Goal: Information Seeking & Learning: Find contact information

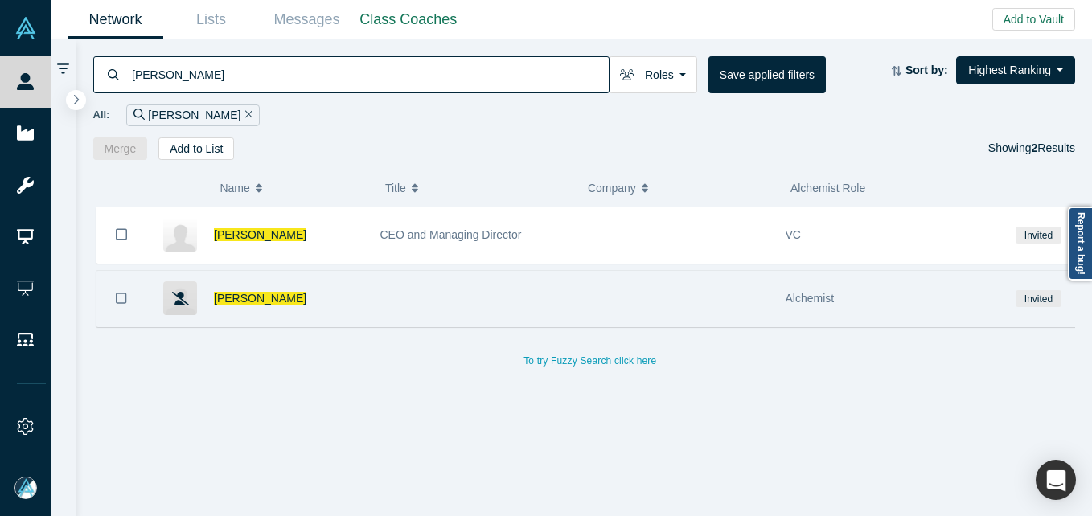
click at [265, 288] on div "[PERSON_NAME]" at bounding box center [289, 298] width 150 height 55
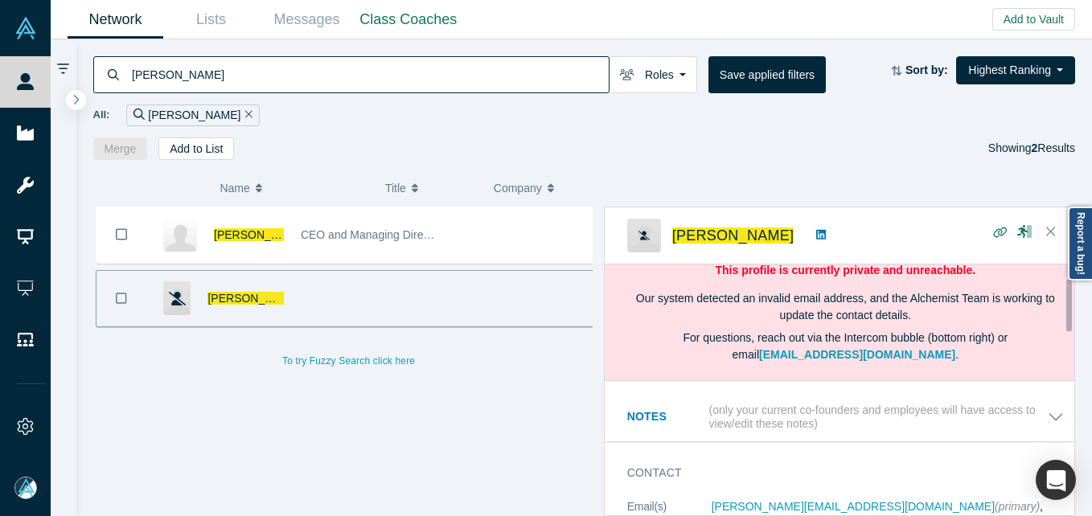
scroll to position [161, 0]
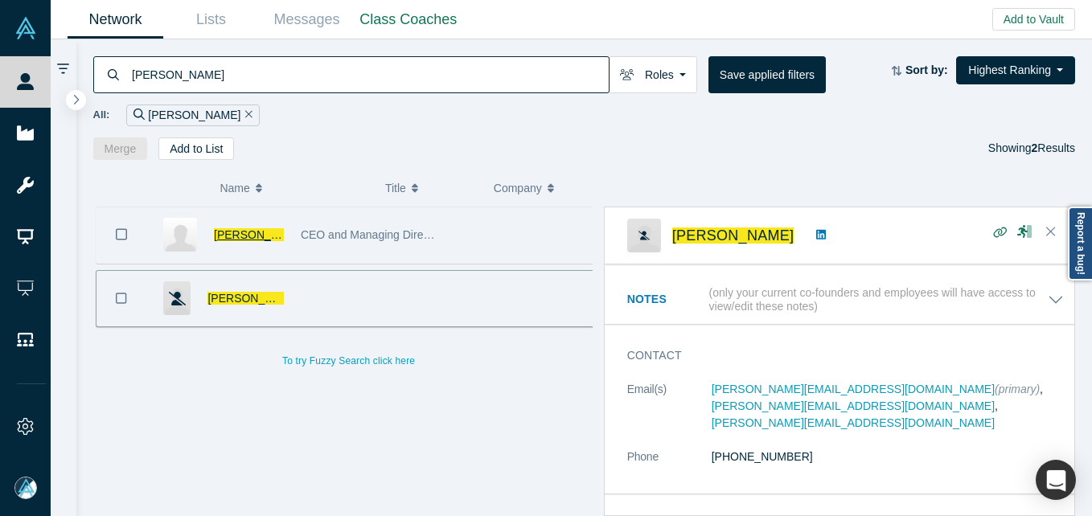
click at [261, 231] on span "[PERSON_NAME]" at bounding box center [260, 234] width 92 height 13
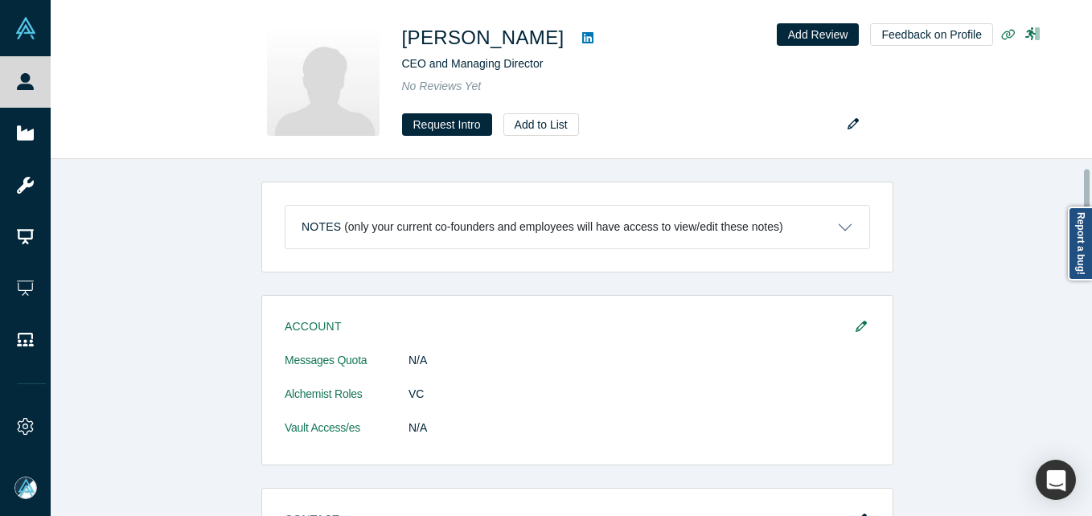
scroll to position [241, 0]
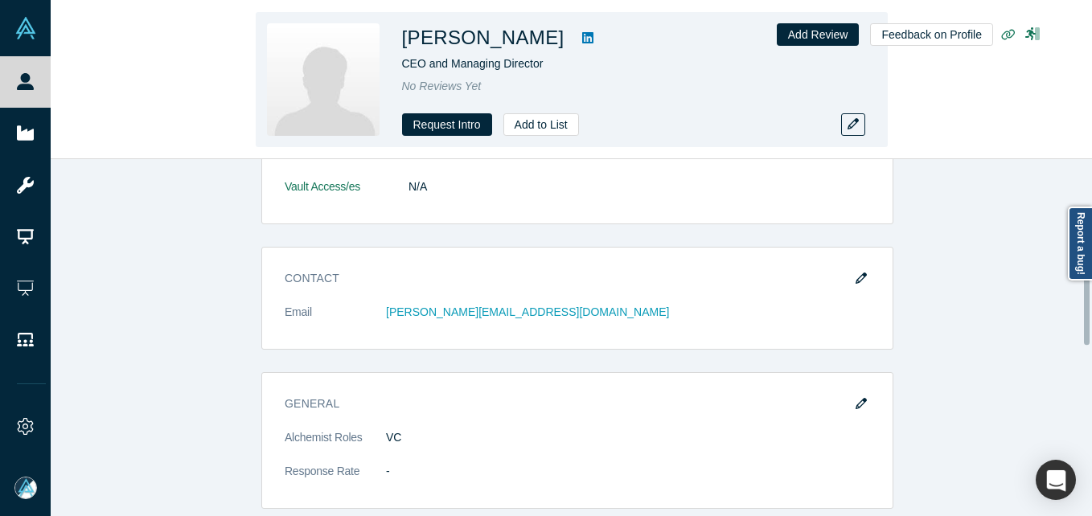
click at [865, 113] on div "[PERSON_NAME] CEO and Managing Director No Reviews Yet Request Intro Add to List" at bounding box center [572, 79] width 632 height 135
click at [858, 125] on icon "button" at bounding box center [853, 123] width 11 height 11
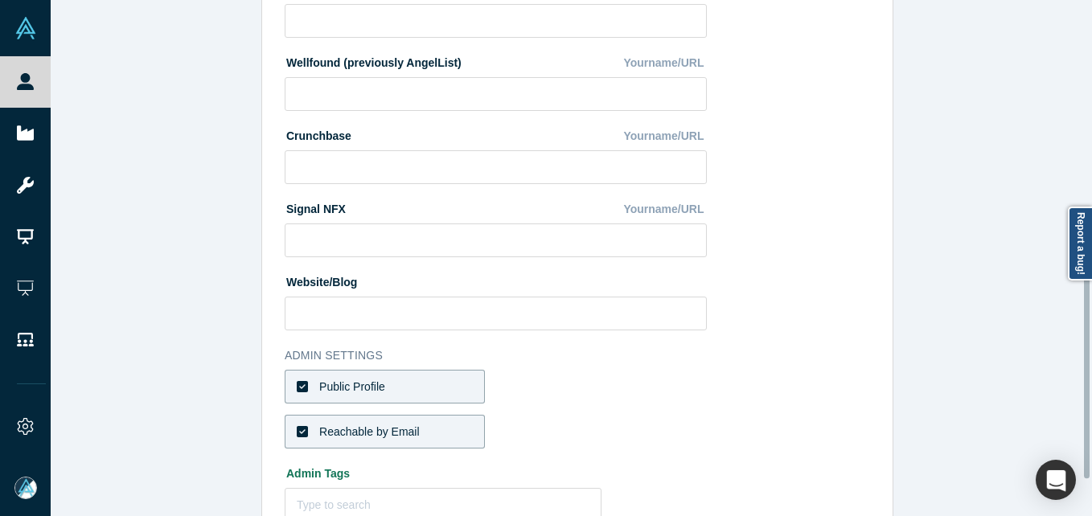
scroll to position [676, 0]
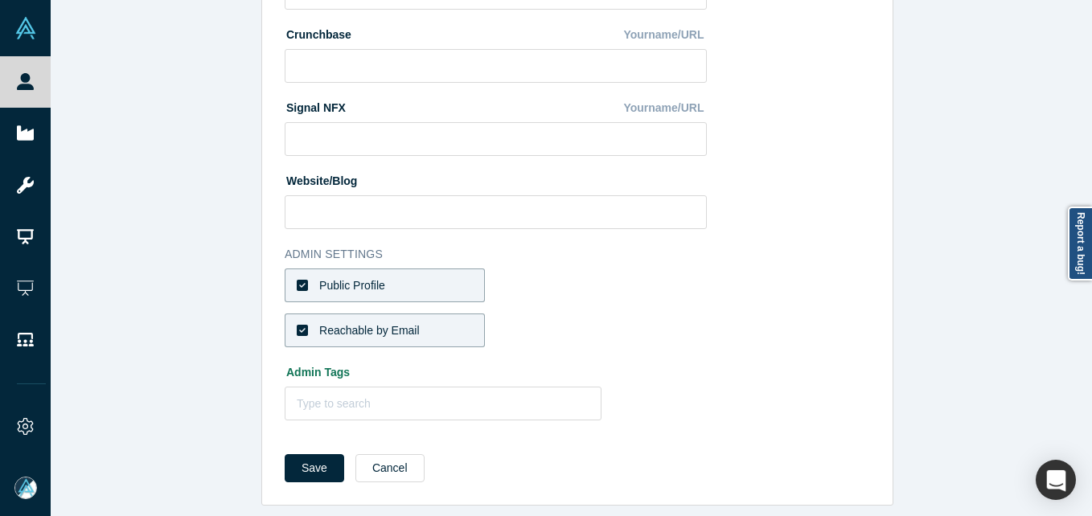
click at [330, 277] on div "Public Profile" at bounding box center [352, 285] width 66 height 17
click at [0, 0] on input "Public Profile" at bounding box center [0, 0] width 0 height 0
drag, startPoint x: 335, startPoint y: 316, endPoint x: 490, endPoint y: 292, distance: 157.1
click at [339, 323] on div "Reachable by Email" at bounding box center [369, 331] width 101 height 17
click at [0, 0] on input "Reachable by Email" at bounding box center [0, 0] width 0 height 0
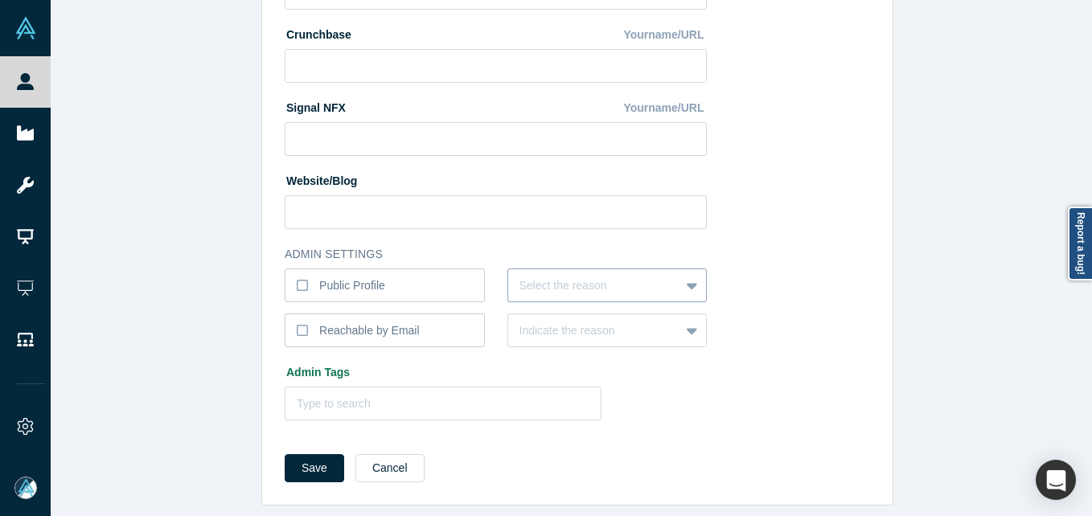
click at [596, 278] on div at bounding box center [595, 286] width 150 height 20
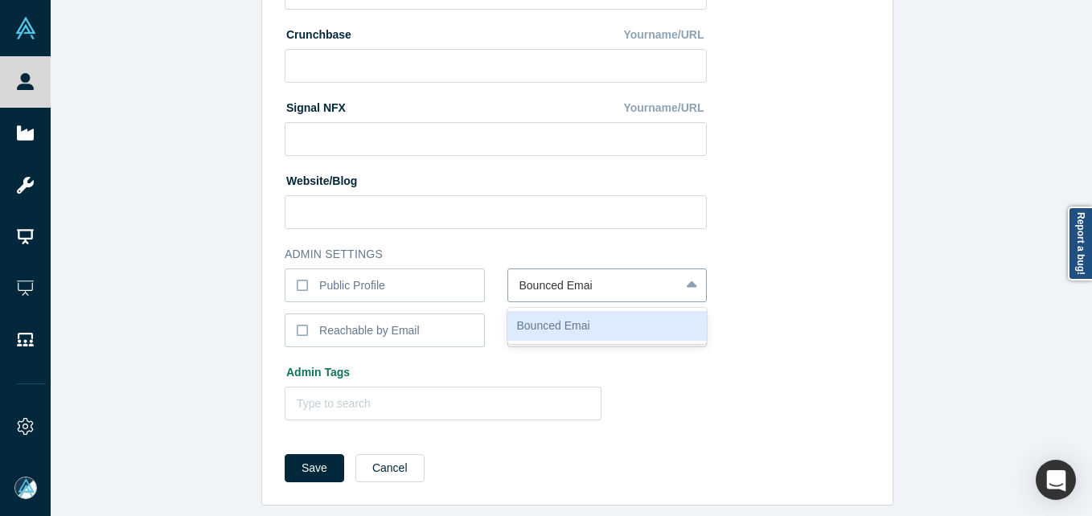
type input "Bounced Email"
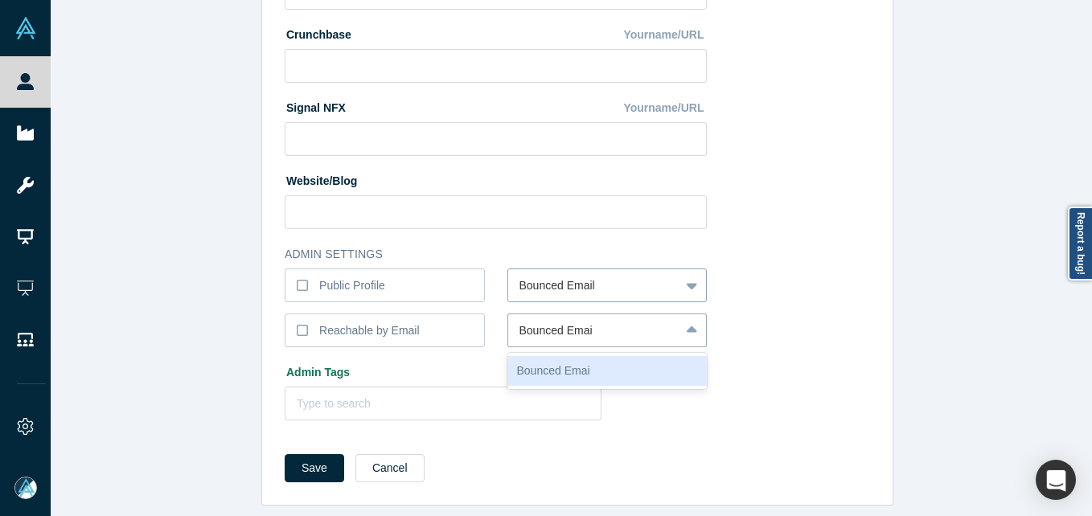
type input "Bounced Email"
click at [285, 454] on button "Save" at bounding box center [315, 468] width 60 height 28
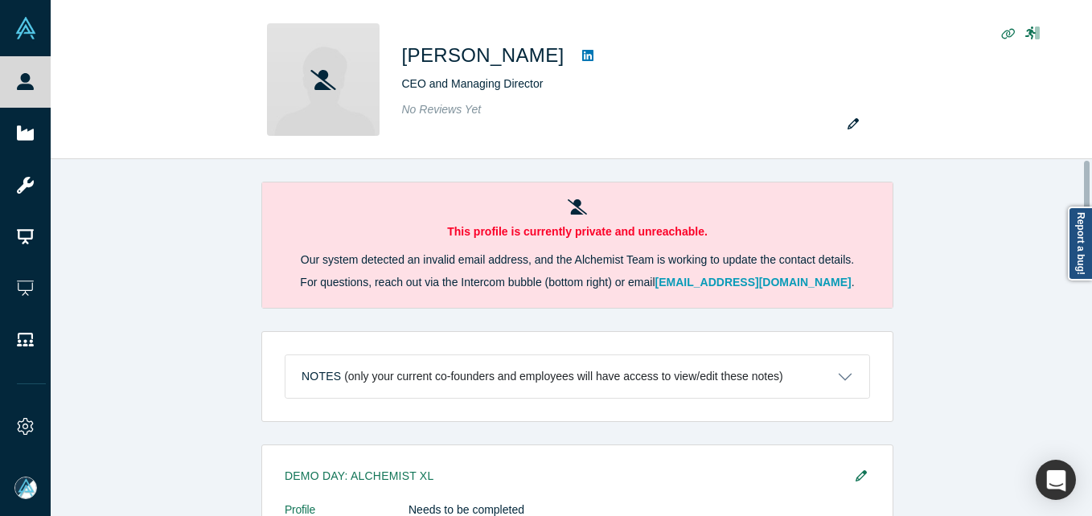
scroll to position [0, 0]
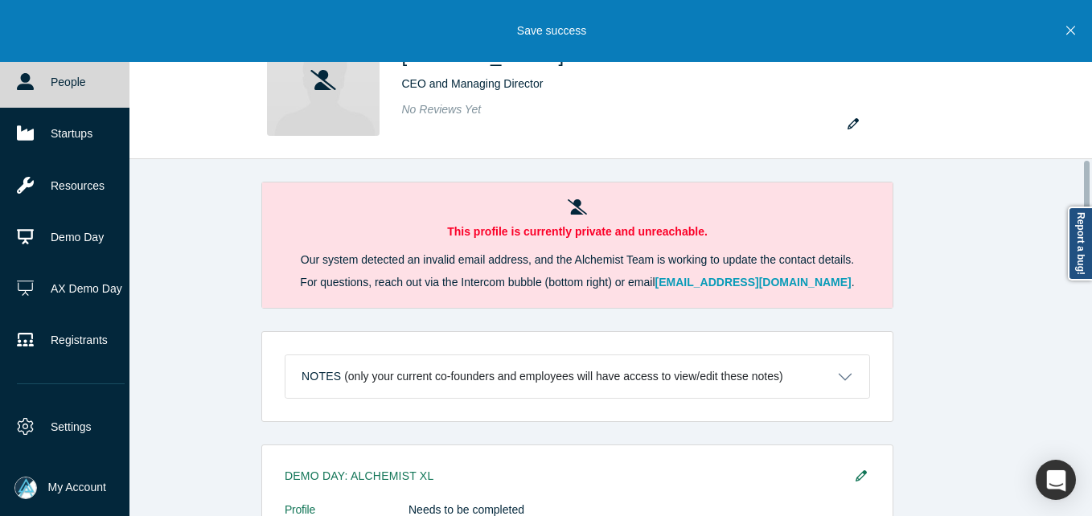
click at [22, 87] on icon at bounding box center [25, 81] width 17 height 17
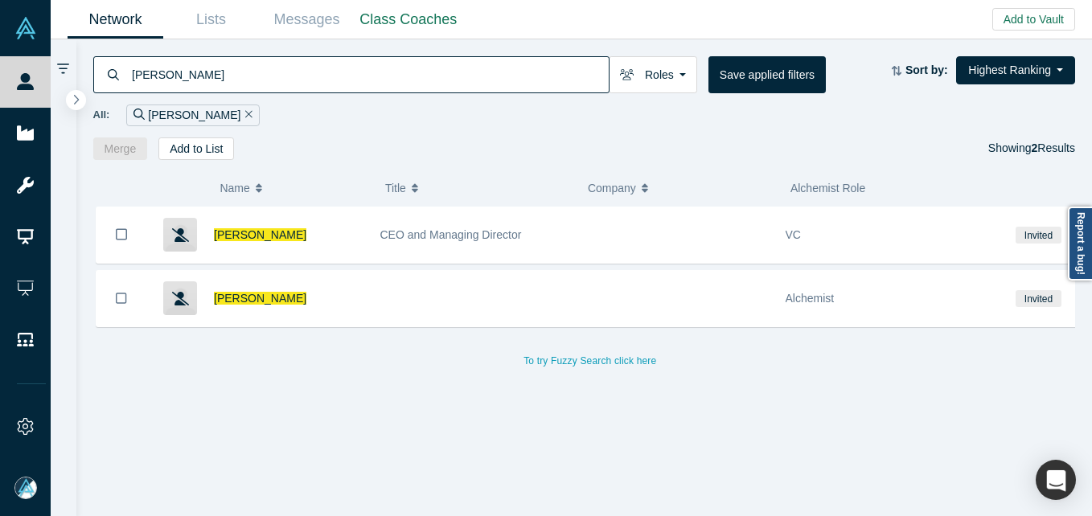
click at [341, 85] on input "[PERSON_NAME]" at bounding box center [369, 74] width 479 height 38
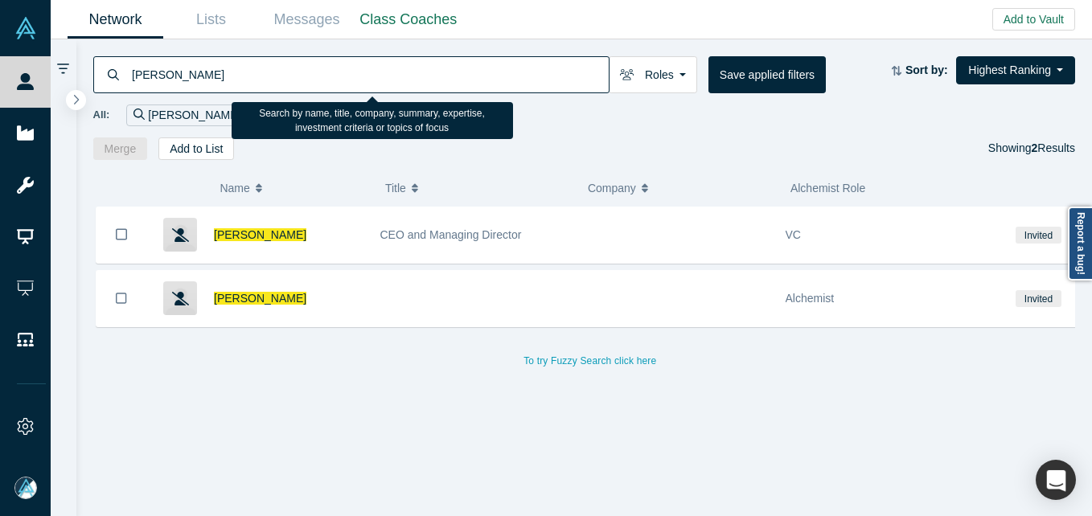
click at [341, 85] on input "[PERSON_NAME]" at bounding box center [369, 74] width 479 height 38
paste input "[PERSON_NAME]"
click at [341, 87] on input "[PERSON_NAME]" at bounding box center [369, 74] width 479 height 38
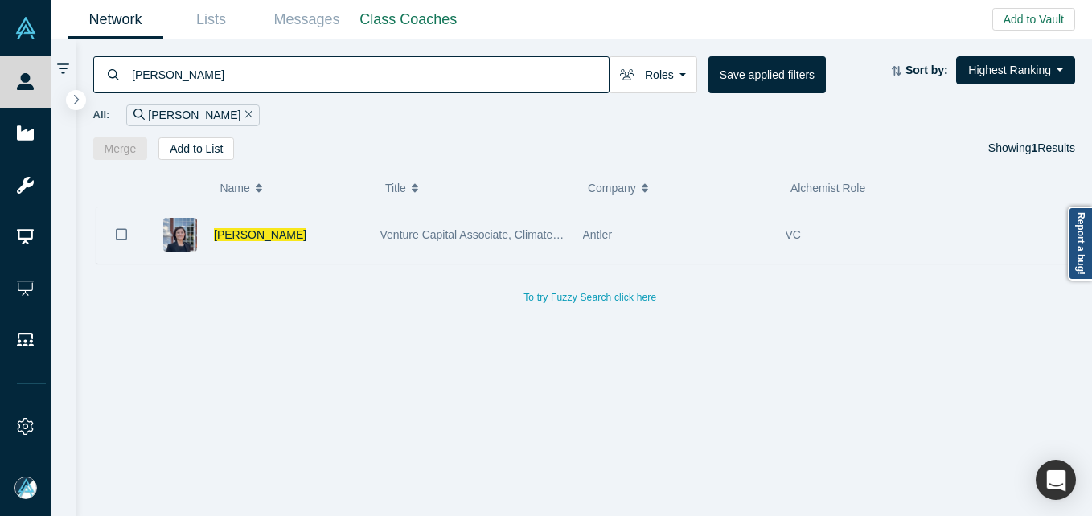
click at [438, 228] on span "Venture Capital Associate, Climate Tech" at bounding box center [479, 234] width 199 height 13
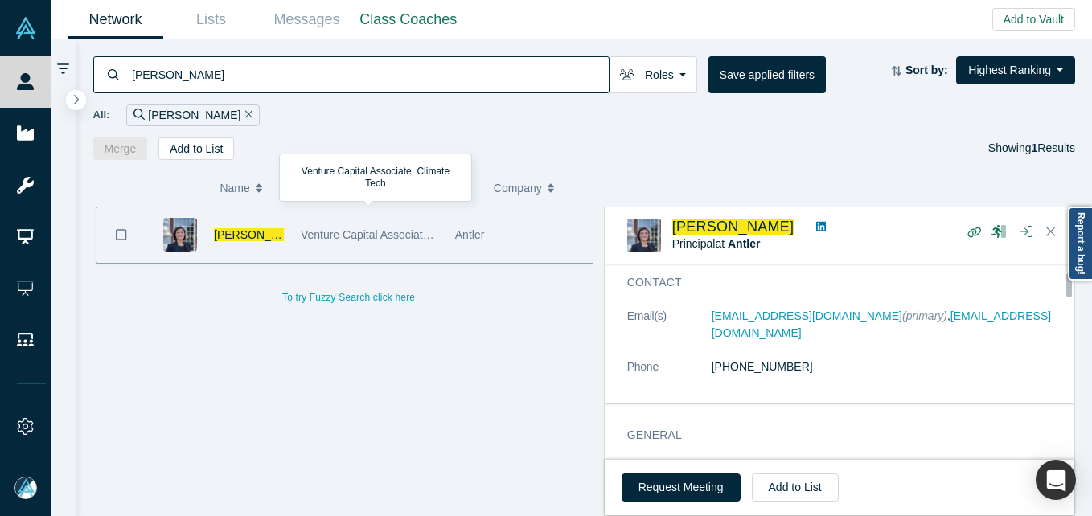
scroll to position [80, 0]
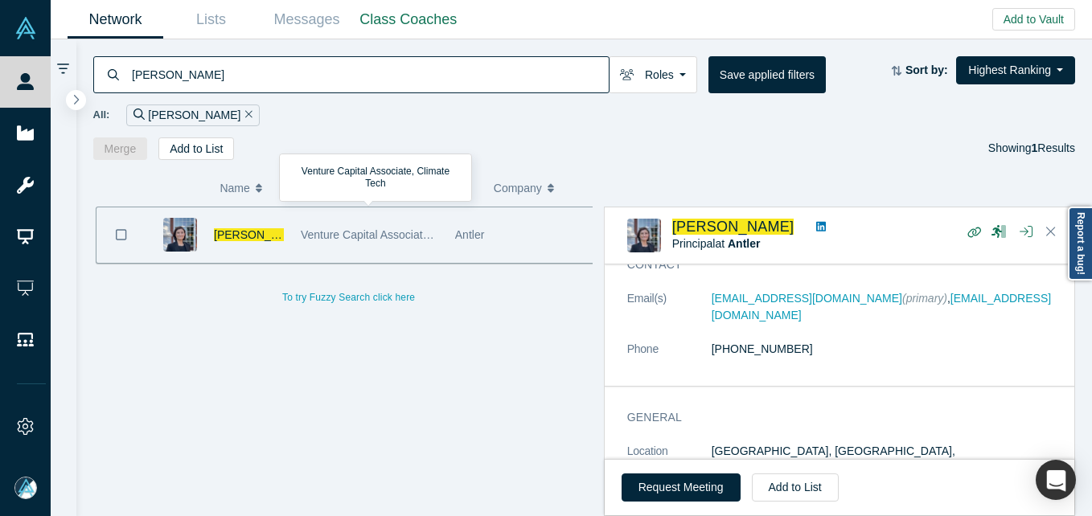
click at [359, 76] on input "[PERSON_NAME]" at bounding box center [369, 74] width 479 height 38
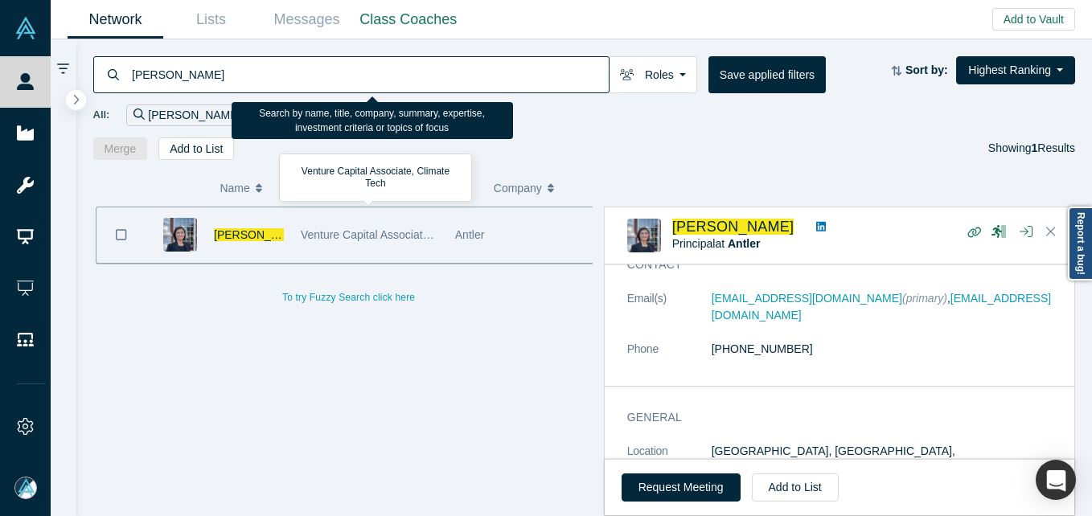
click at [359, 76] on input "[PERSON_NAME]" at bounding box center [369, 74] width 479 height 38
paste input "[PERSON_NAME]"
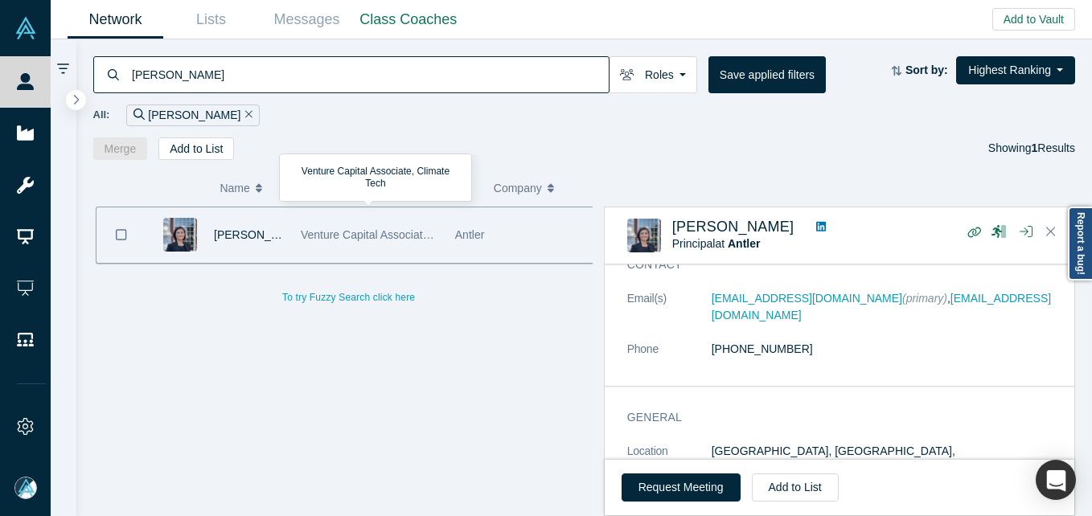
type input "[PERSON_NAME]"
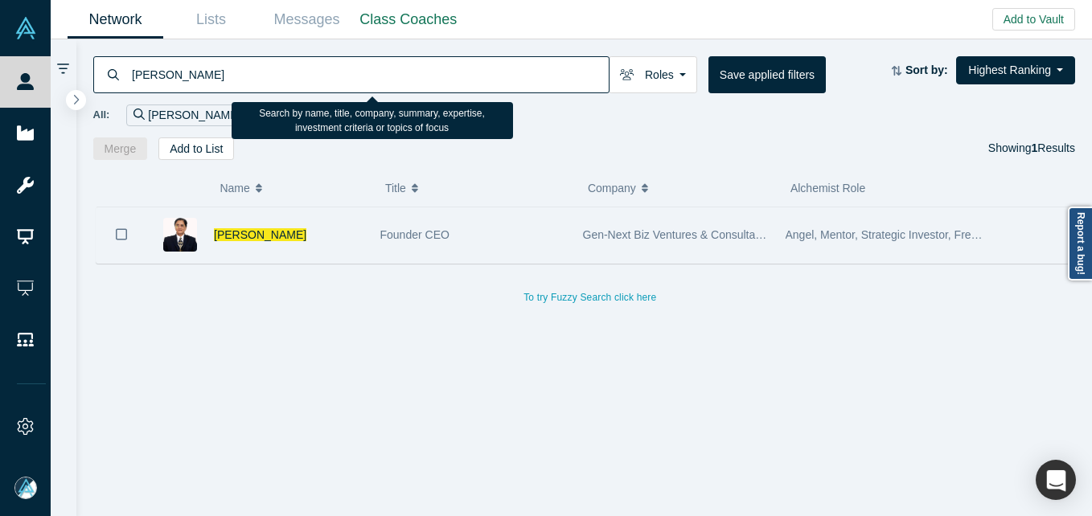
click at [257, 224] on div "[PERSON_NAME]" at bounding box center [289, 235] width 150 height 55
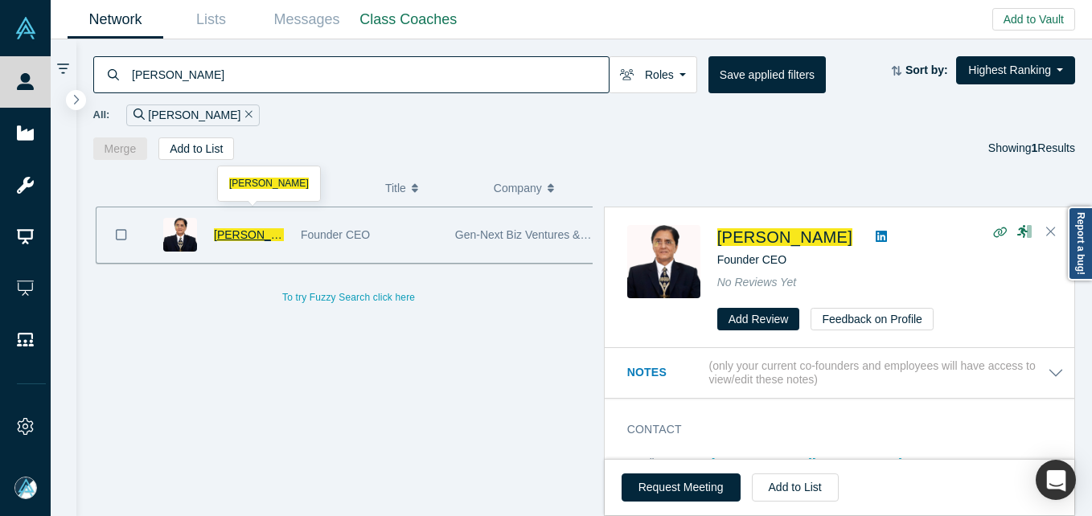
click at [257, 236] on span "[PERSON_NAME]" at bounding box center [260, 234] width 92 height 13
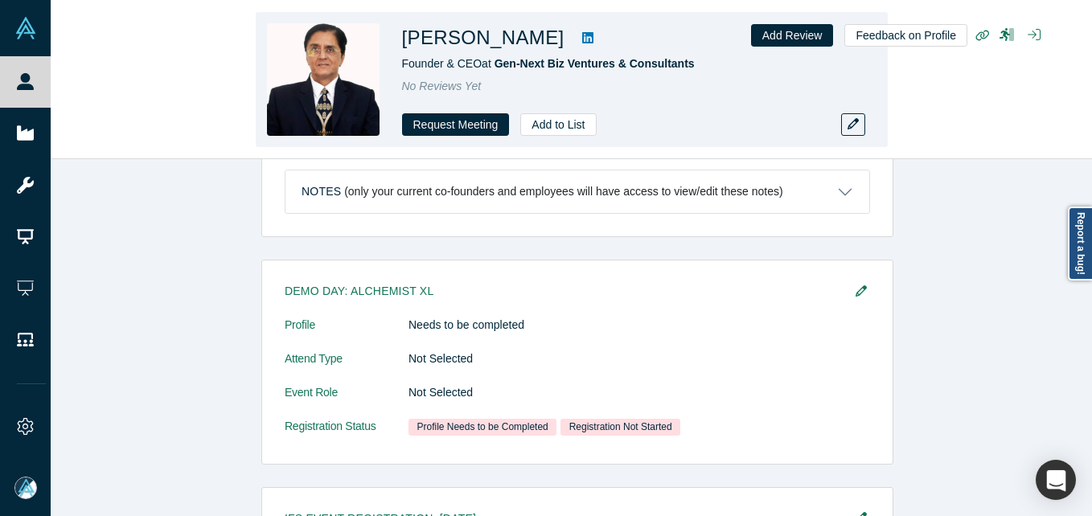
scroll to position [1221, 0]
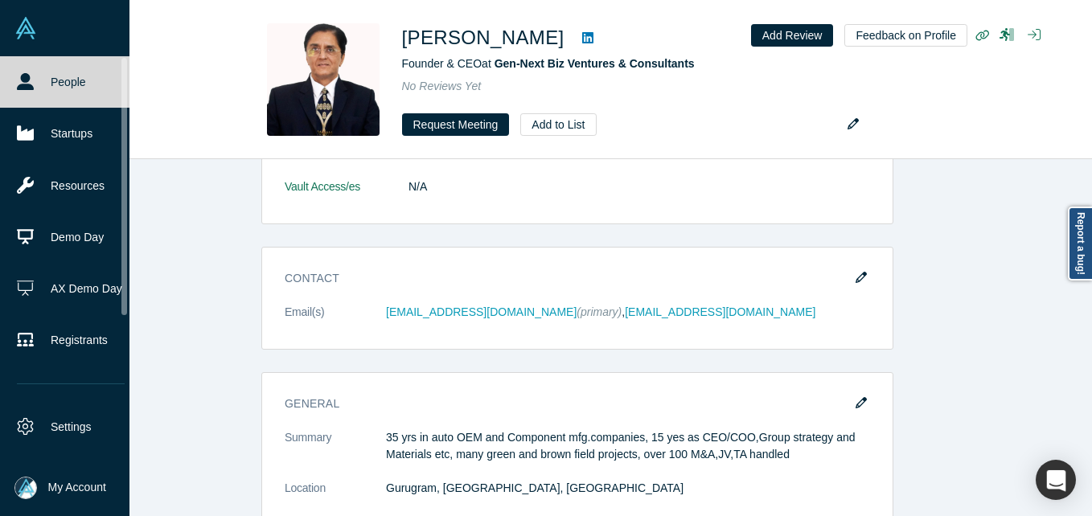
click at [84, 84] on link "People" at bounding box center [71, 81] width 142 height 51
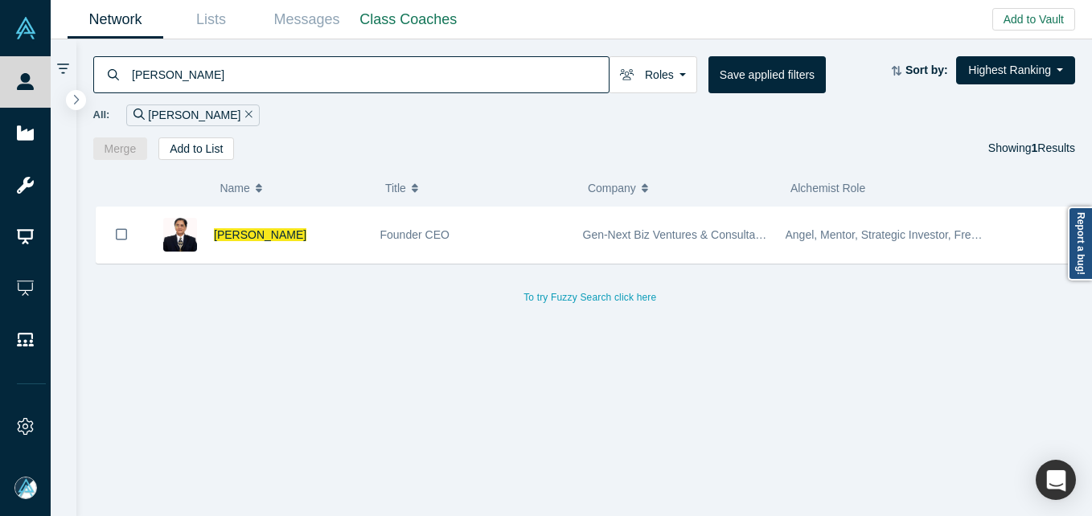
click at [271, 77] on input "[PERSON_NAME]" at bounding box center [369, 74] width 479 height 38
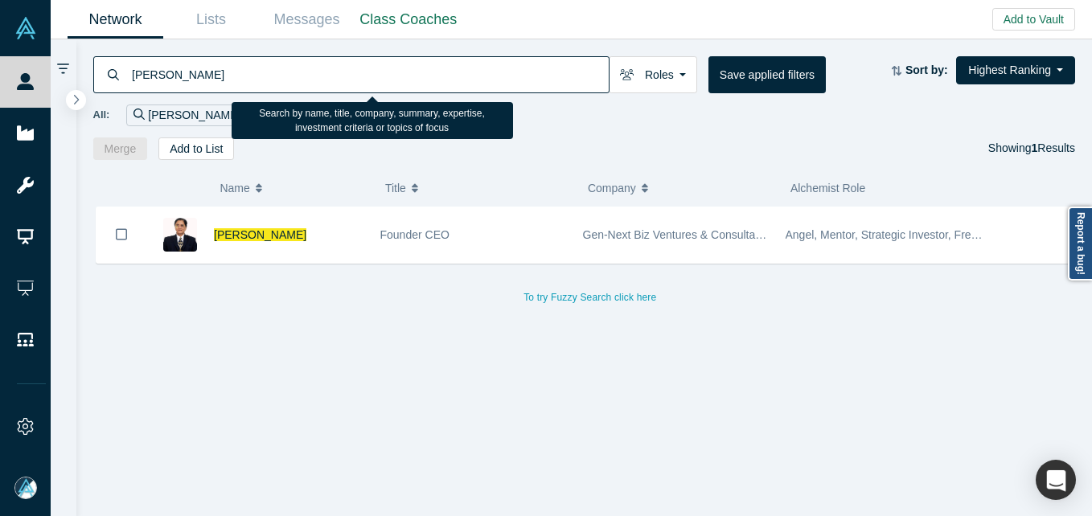
click at [271, 77] on input "[PERSON_NAME]" at bounding box center [369, 74] width 479 height 38
paste input "[PERSON_NAME]"
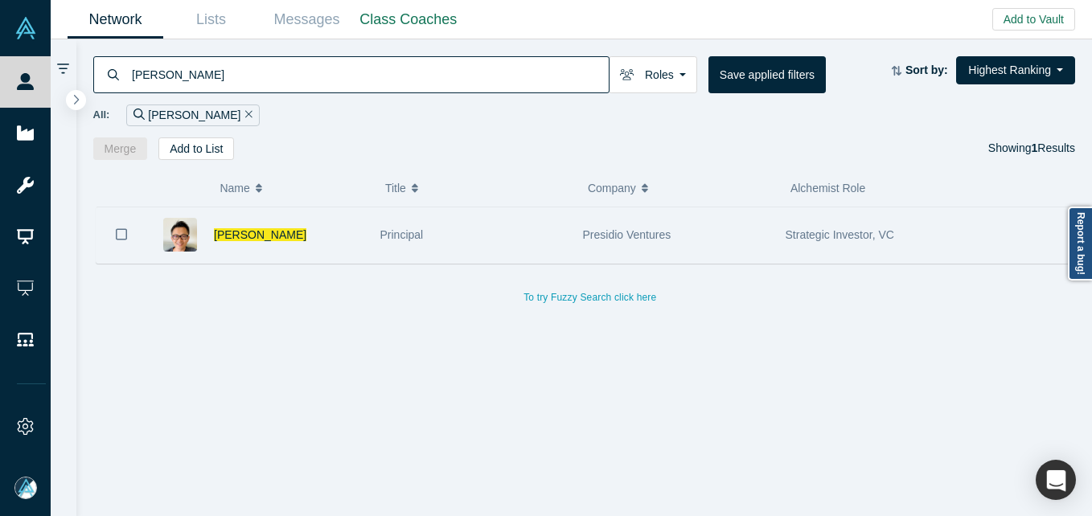
click at [352, 249] on div "[PERSON_NAME]" at bounding box center [289, 235] width 150 height 55
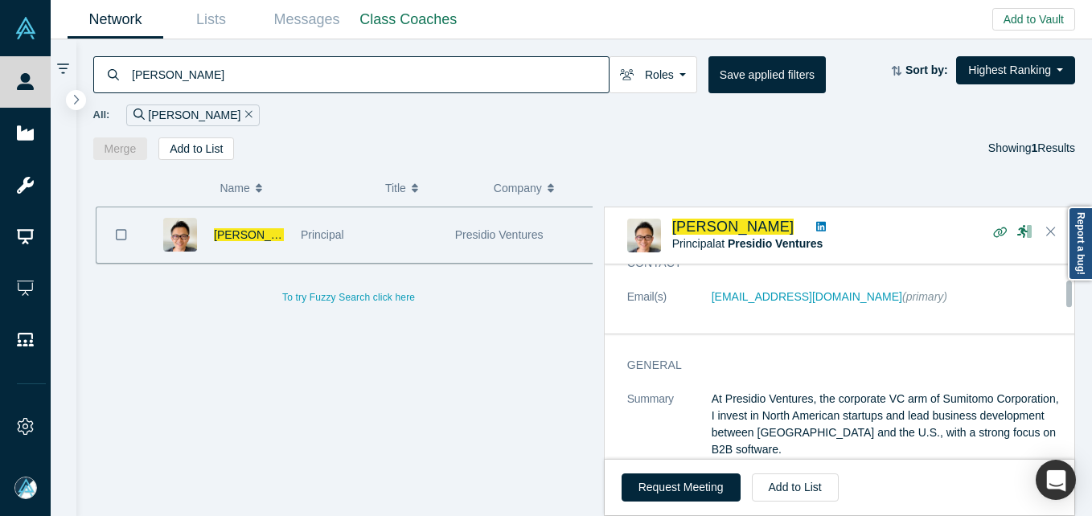
scroll to position [80, 0]
click at [343, 56] on input "[PERSON_NAME]" at bounding box center [369, 74] width 479 height 38
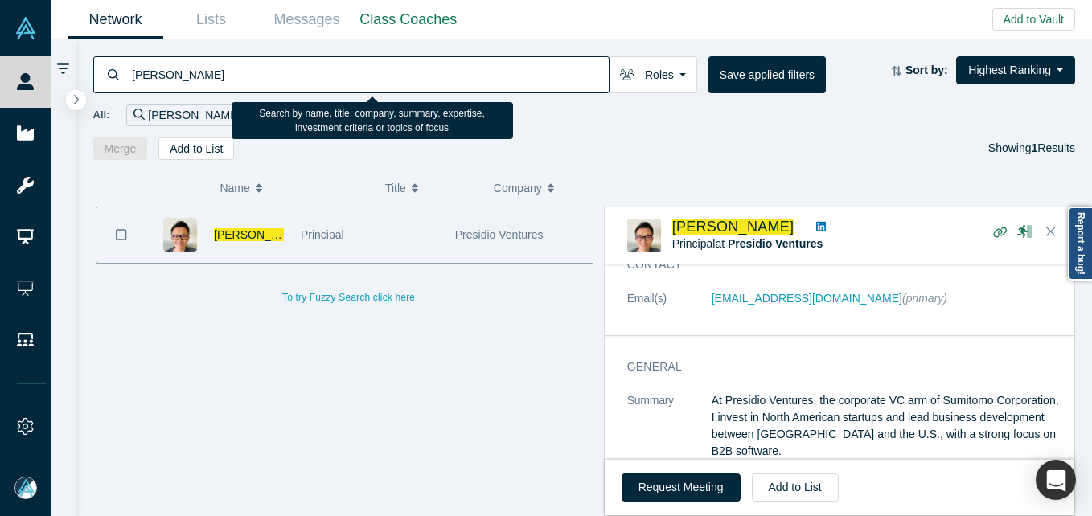
click at [340, 66] on input "[PERSON_NAME]" at bounding box center [369, 74] width 479 height 38
paste input "[PERSON_NAME]"
click at [340, 66] on input "[PERSON_NAME]" at bounding box center [369, 74] width 479 height 38
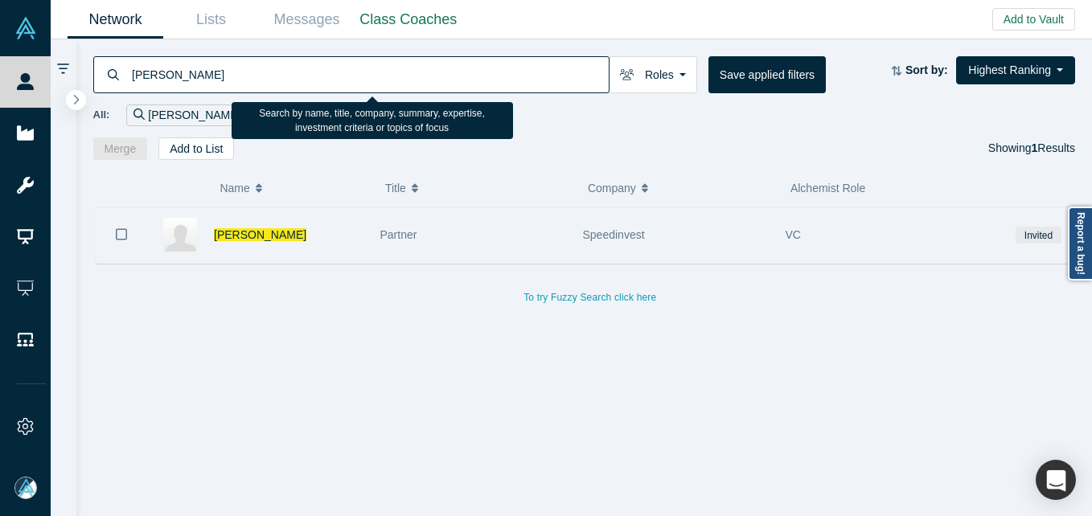
click at [369, 216] on div "[PERSON_NAME]" at bounding box center [258, 235] width 225 height 55
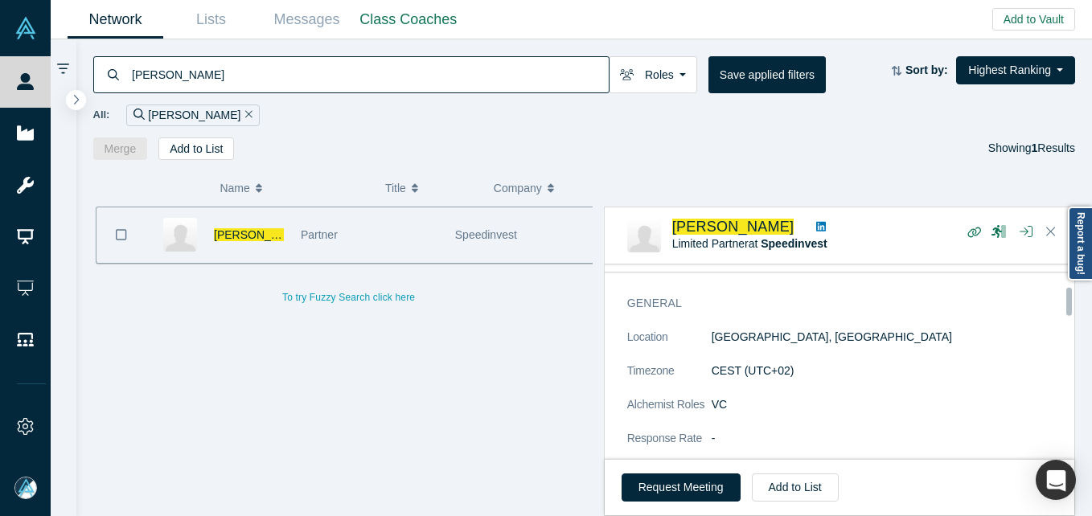
scroll to position [80, 0]
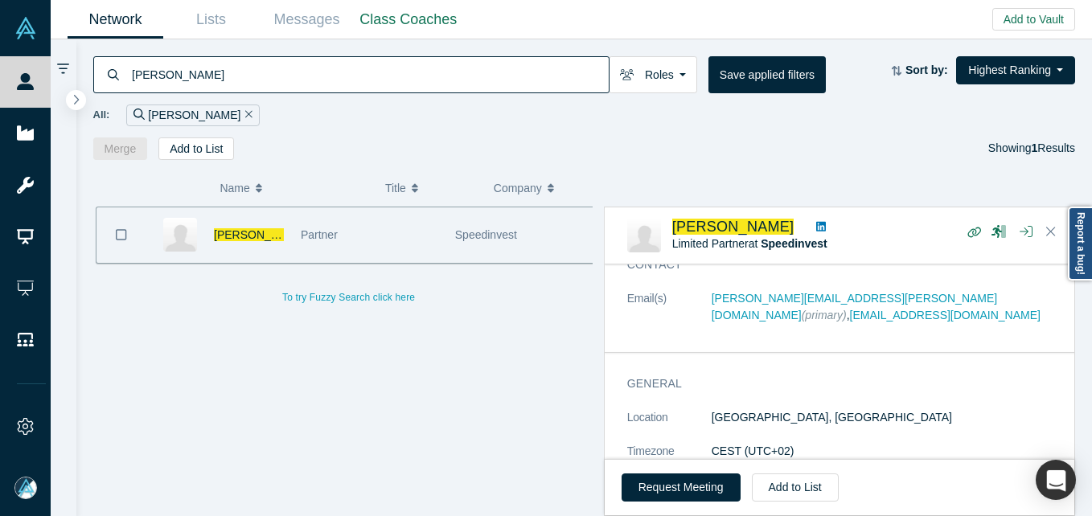
click at [257, 75] on input "[PERSON_NAME]" at bounding box center [369, 74] width 479 height 38
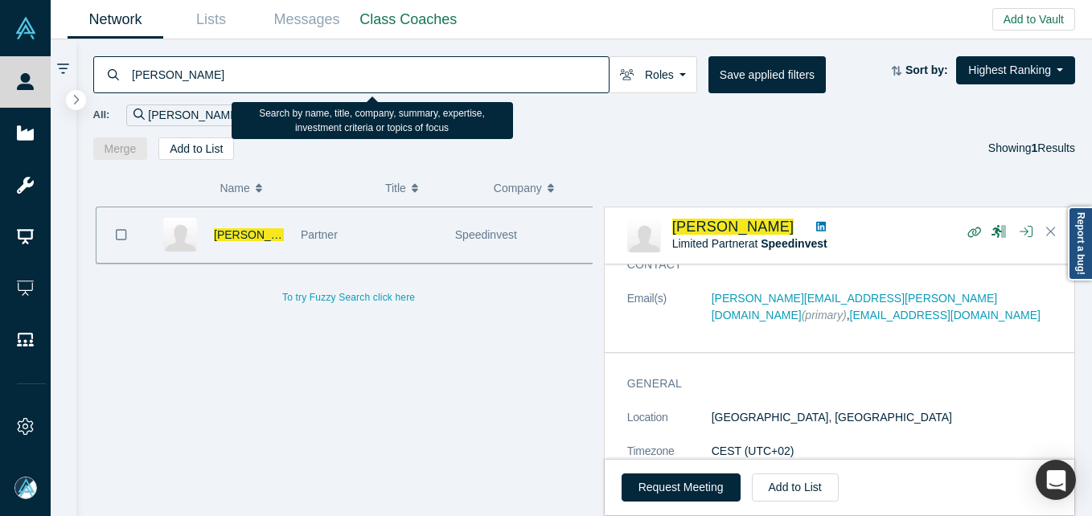
click at [257, 75] on input "[PERSON_NAME]" at bounding box center [369, 74] width 479 height 38
click at [257, 74] on input "[PERSON_NAME]" at bounding box center [369, 74] width 479 height 38
paste input "[PERSON_NAME]"
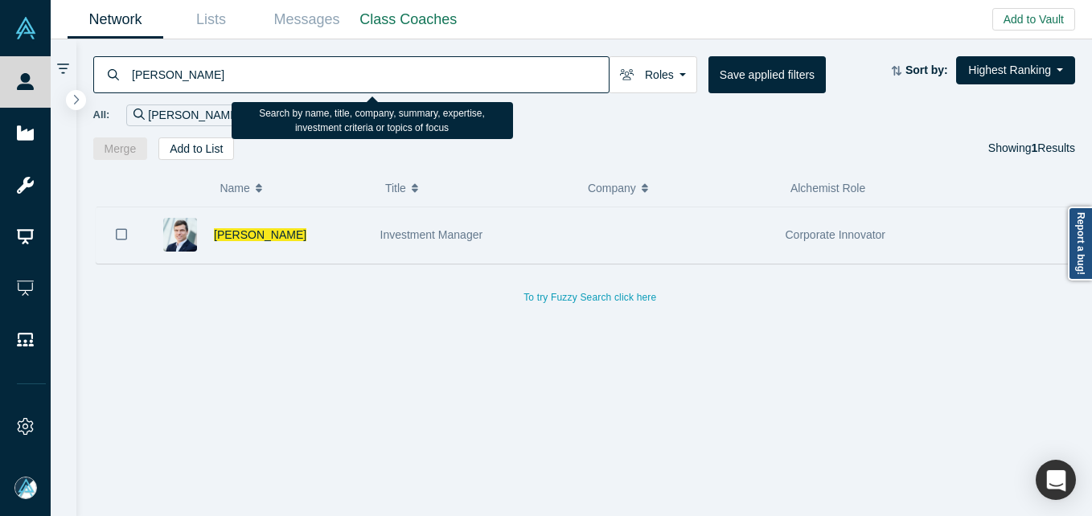
drag, startPoint x: 328, startPoint y: 238, endPoint x: 348, endPoint y: 249, distance: 22.7
click at [328, 238] on div "[PERSON_NAME]" at bounding box center [289, 235] width 150 height 55
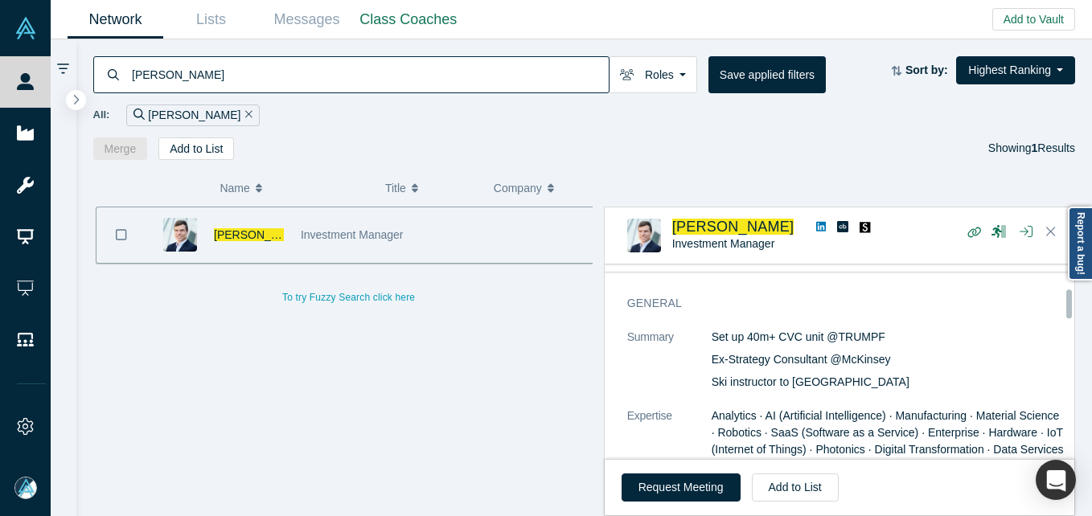
scroll to position [80, 0]
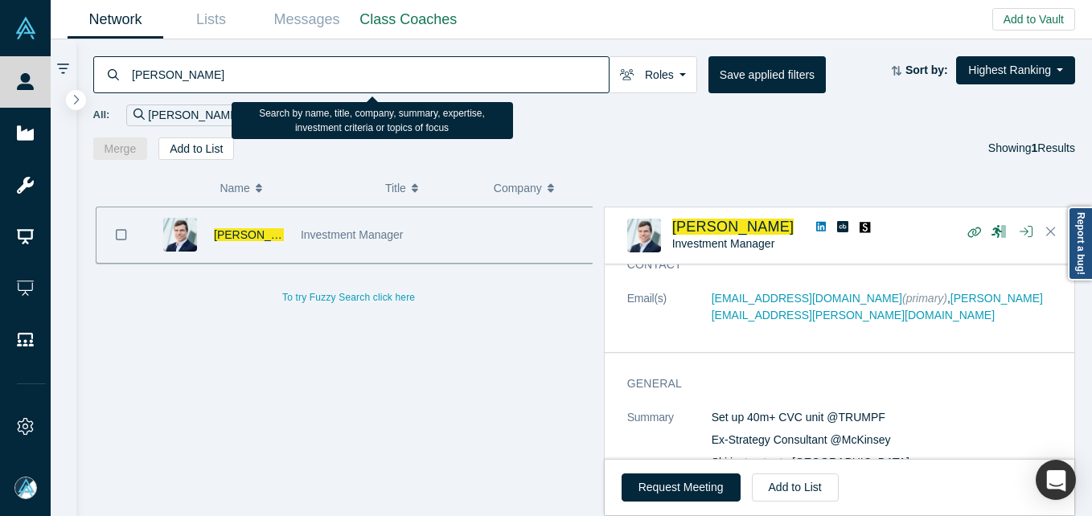
click at [384, 80] on input "[PERSON_NAME]" at bounding box center [369, 74] width 479 height 38
click at [384, 79] on input "[PERSON_NAME]" at bounding box center [369, 74] width 479 height 38
paste input "[PERSON_NAME]"
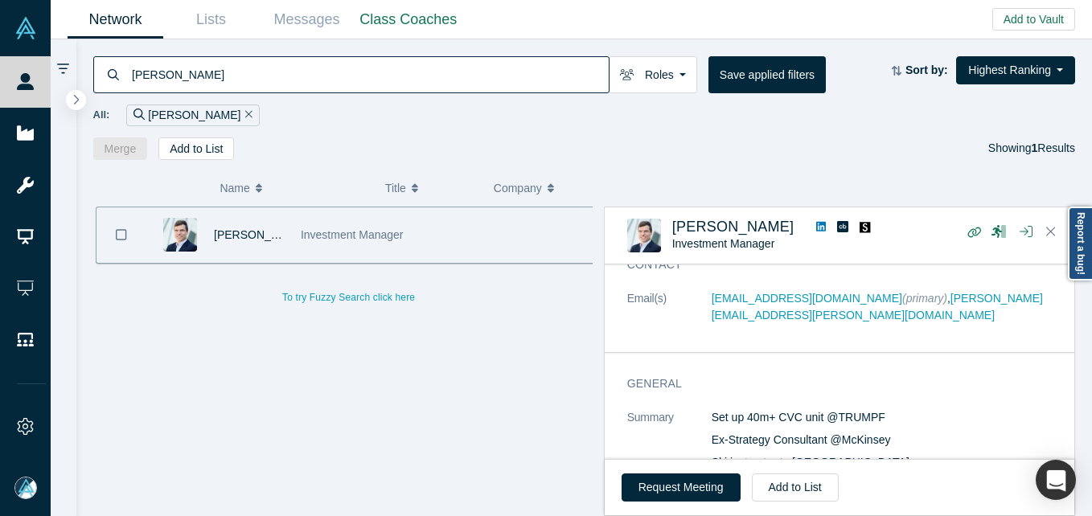
type input "[PERSON_NAME]"
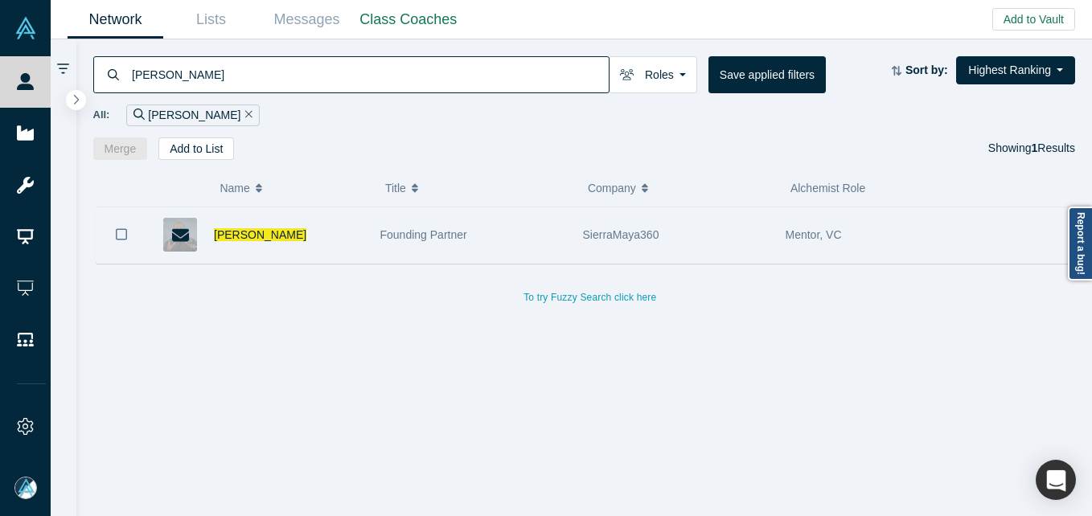
click at [244, 224] on div "[PERSON_NAME]" at bounding box center [289, 235] width 150 height 55
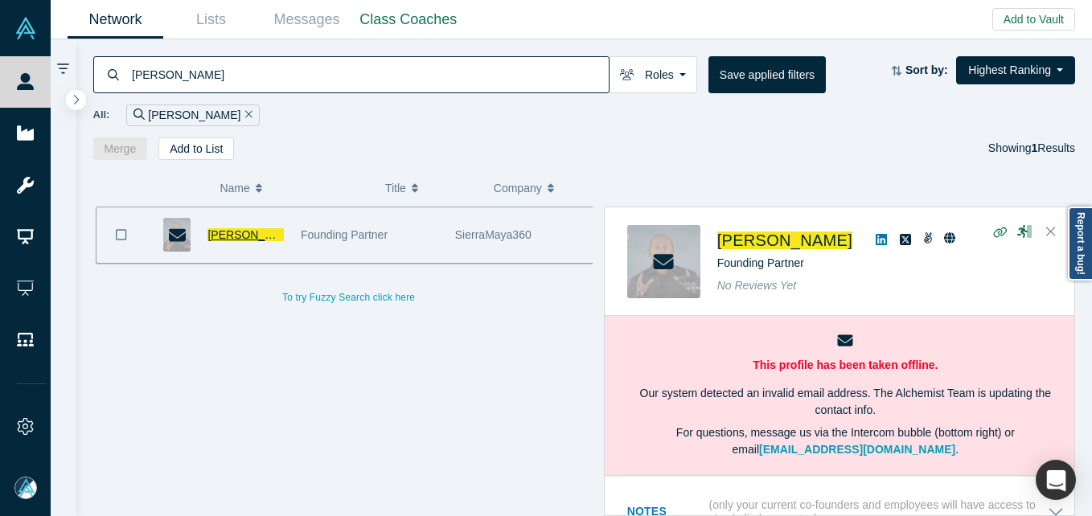
click at [244, 232] on span "[PERSON_NAME]" at bounding box center [254, 234] width 92 height 13
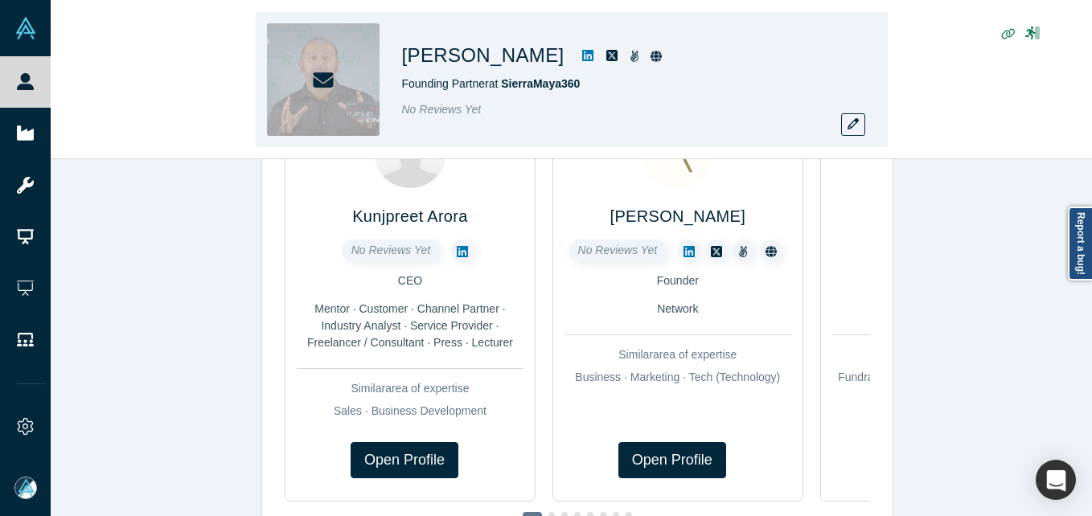
scroll to position [239, 0]
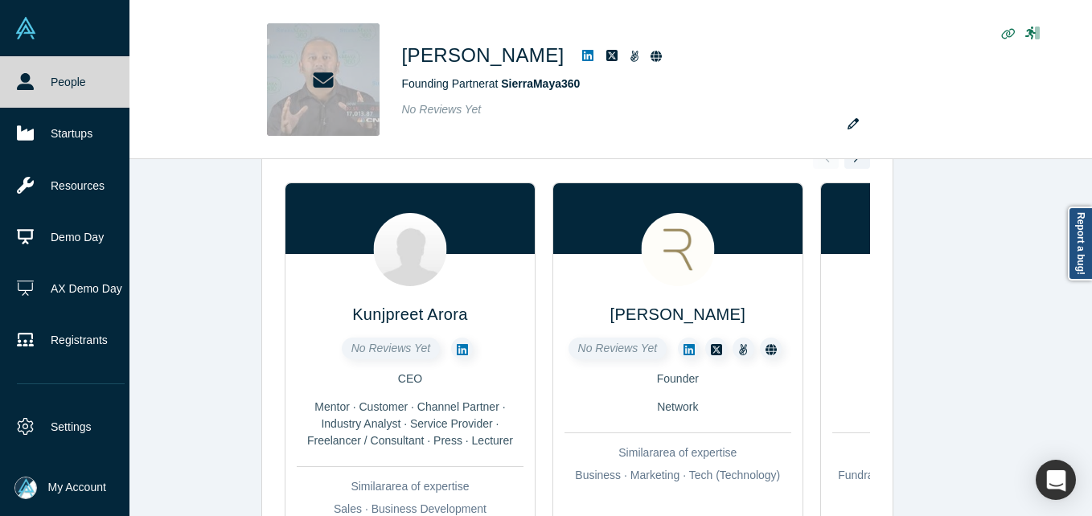
click at [27, 84] on icon at bounding box center [25, 81] width 17 height 17
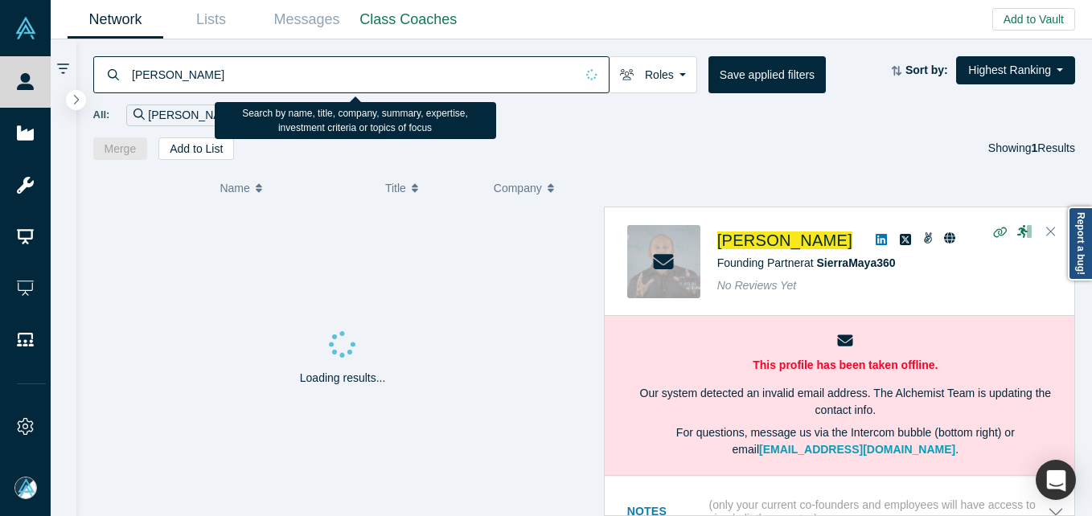
click at [284, 72] on input "[PERSON_NAME]" at bounding box center [352, 74] width 445 height 38
click at [284, 74] on input "[PERSON_NAME]" at bounding box center [352, 74] width 445 height 38
paste input "[PERSON_NAME]"
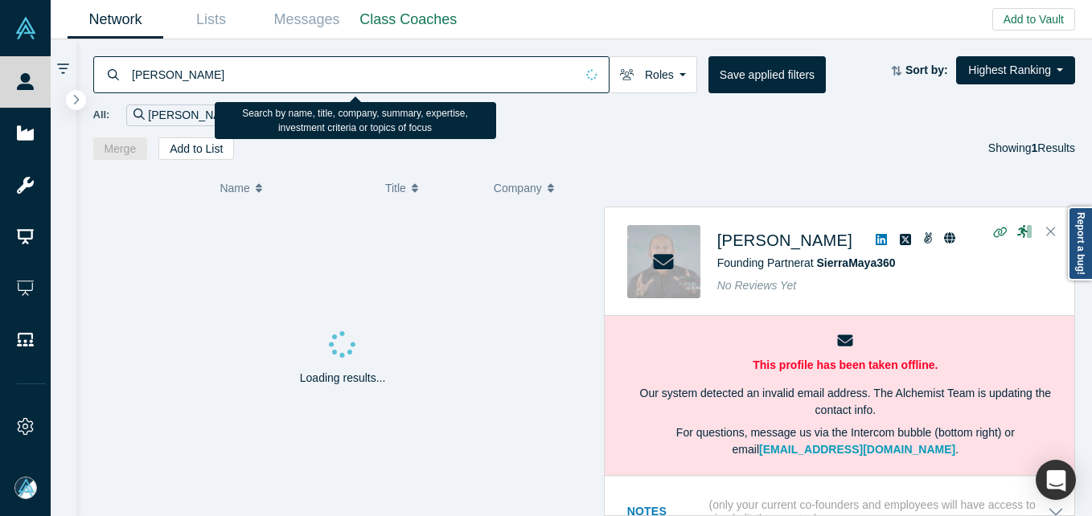
type input "[PERSON_NAME]"
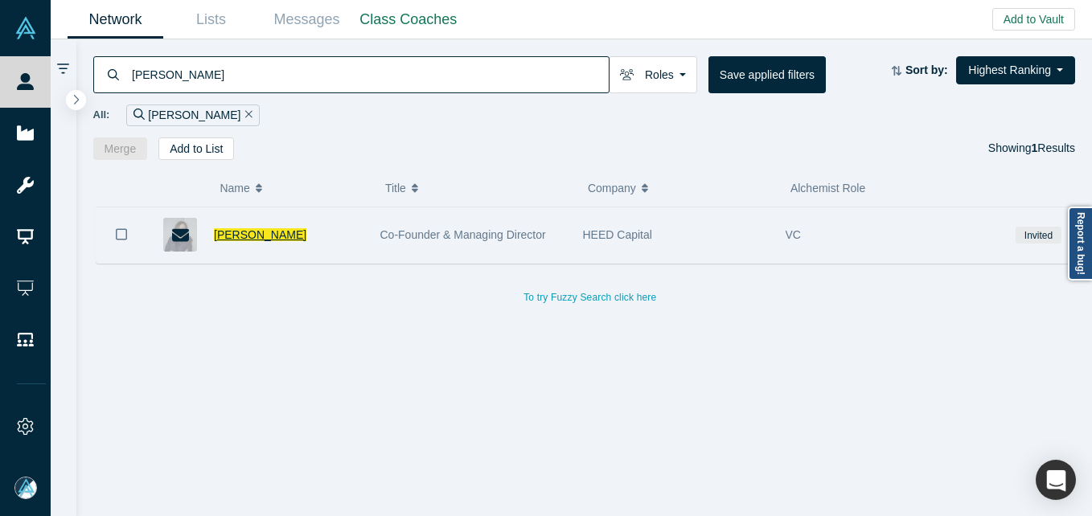
click at [260, 231] on span "[PERSON_NAME]" at bounding box center [260, 234] width 92 height 13
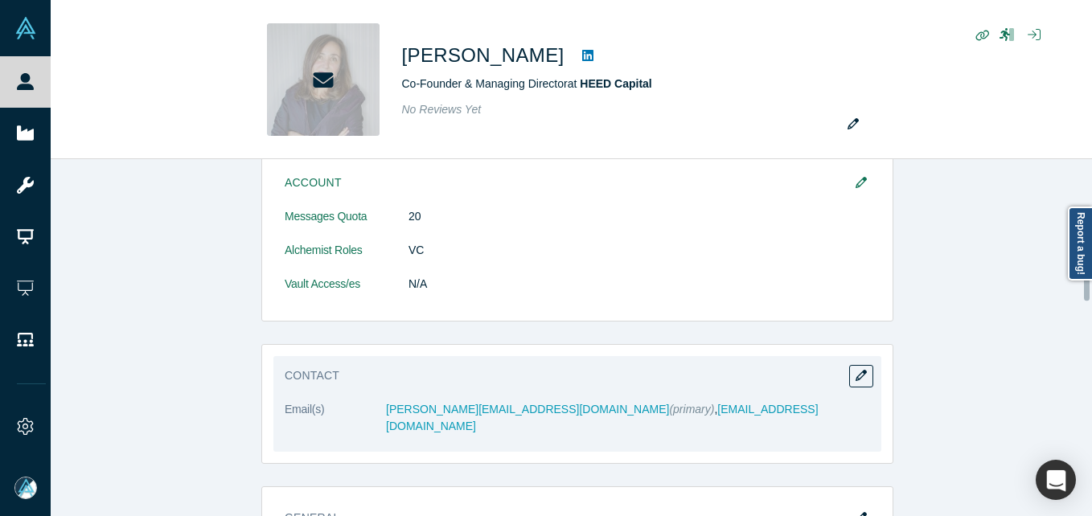
scroll to position [402, 0]
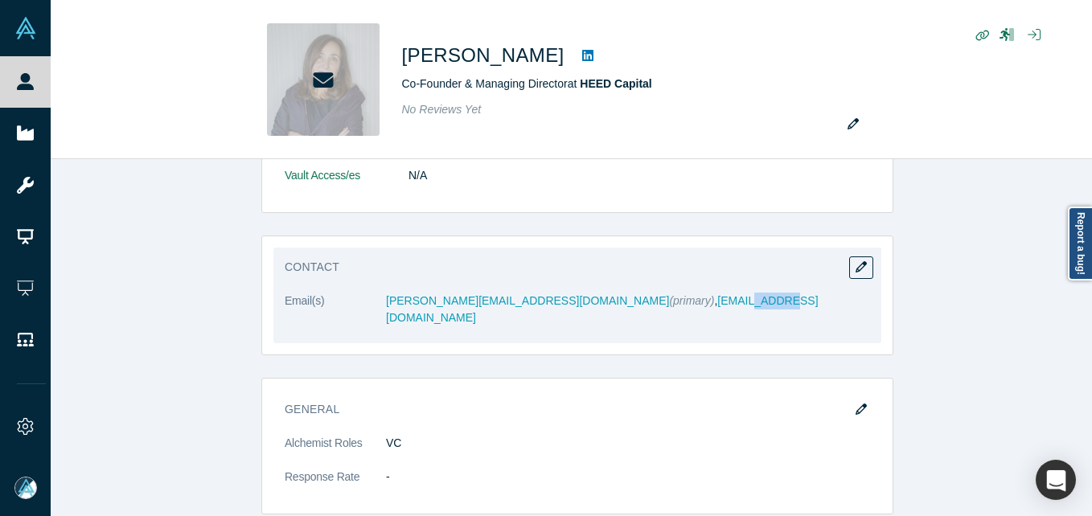
drag, startPoint x: 681, startPoint y: 290, endPoint x: 602, endPoint y: 290, distance: 79.6
click at [602, 290] on div "Contact Email(s) [PERSON_NAME][EMAIL_ADDRESS][DOMAIN_NAME] (primary) , [PERSON_…" at bounding box center [577, 296] width 608 height 96
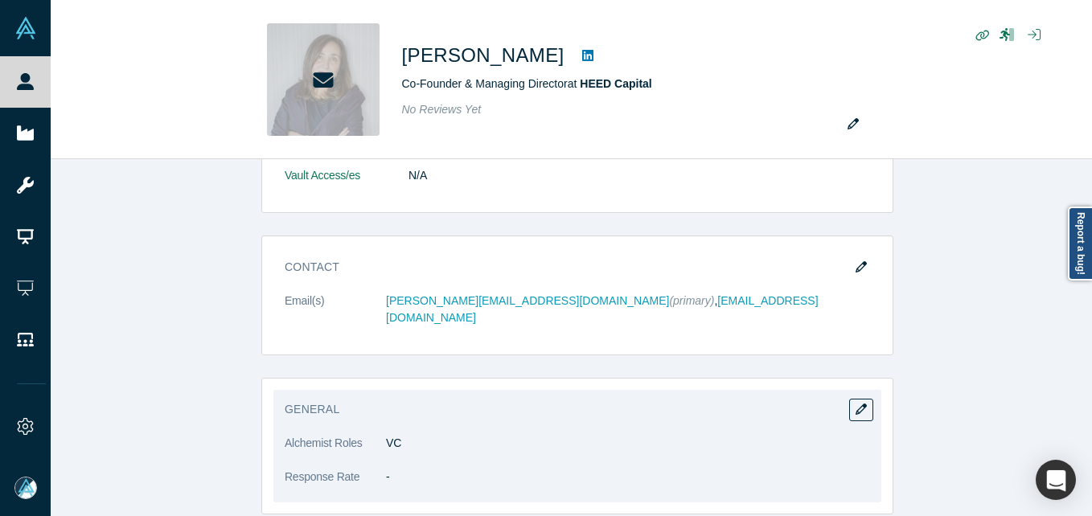
drag, startPoint x: 602, startPoint y: 290, endPoint x: 688, endPoint y: 368, distance: 116.8
click at [688, 378] on div "General Alchemist Roles VC Response Rate -" at bounding box center [577, 446] width 632 height 137
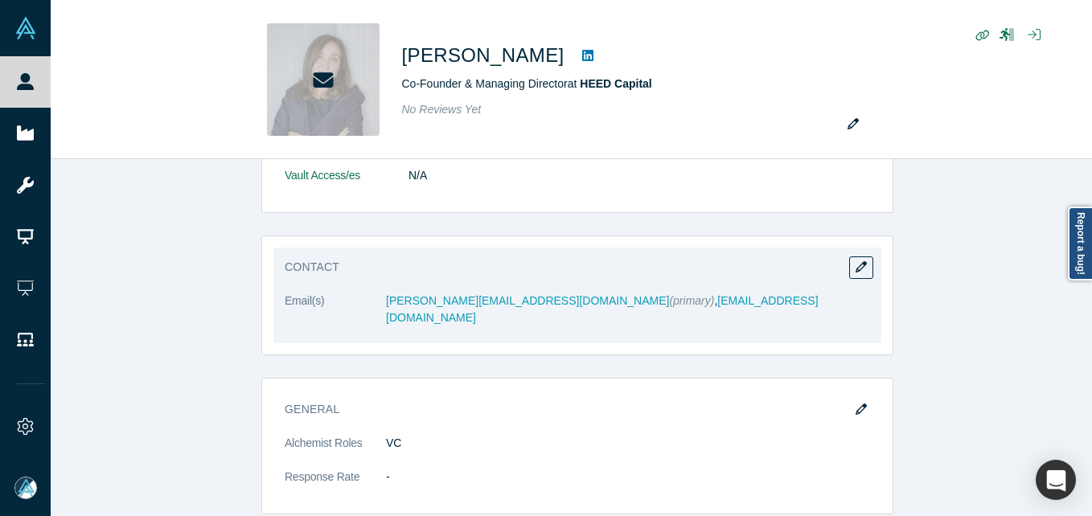
click at [640, 286] on div "Contact Email(s) [PERSON_NAME][EMAIL_ADDRESS][DOMAIN_NAME] (primary) , [PERSON_…" at bounding box center [577, 296] width 608 height 96
drag, startPoint x: 657, startPoint y: 296, endPoint x: 587, endPoint y: 304, distance: 70.4
click at [587, 304] on dd "[PERSON_NAME][EMAIL_ADDRESS][DOMAIN_NAME] (primary) , [PERSON_NAME][EMAIL_ADDRE…" at bounding box center [628, 310] width 484 height 34
drag, startPoint x: 677, startPoint y: 295, endPoint x: 680, endPoint y: 285, distance: 10.9
click at [677, 294] on dd "[PERSON_NAME][EMAIL_ADDRESS][DOMAIN_NAME] (primary) , [PERSON_NAME][EMAIL_ADDRE…" at bounding box center [628, 310] width 484 height 34
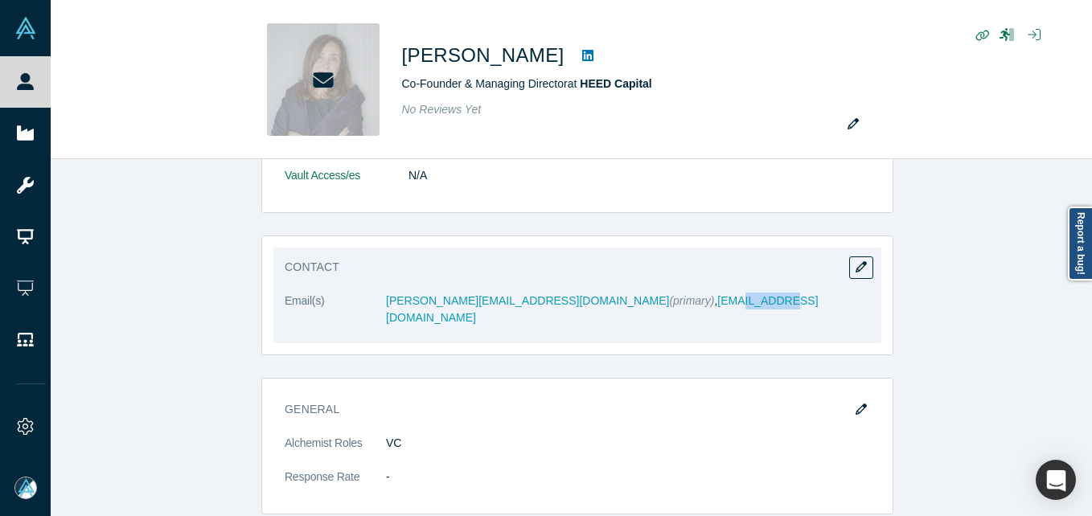
click at [684, 289] on div "Contact Email(s) [PERSON_NAME][EMAIL_ADDRESS][DOMAIN_NAME] (primary) , [PERSON_…" at bounding box center [577, 296] width 608 height 96
drag, startPoint x: 661, startPoint y: 296, endPoint x: 564, endPoint y: 300, distance: 97.4
click at [564, 300] on dd "[PERSON_NAME][EMAIL_ADDRESS][DOMAIN_NAME] (primary) , [PERSON_NAME][EMAIL_ADDRE…" at bounding box center [628, 310] width 484 height 34
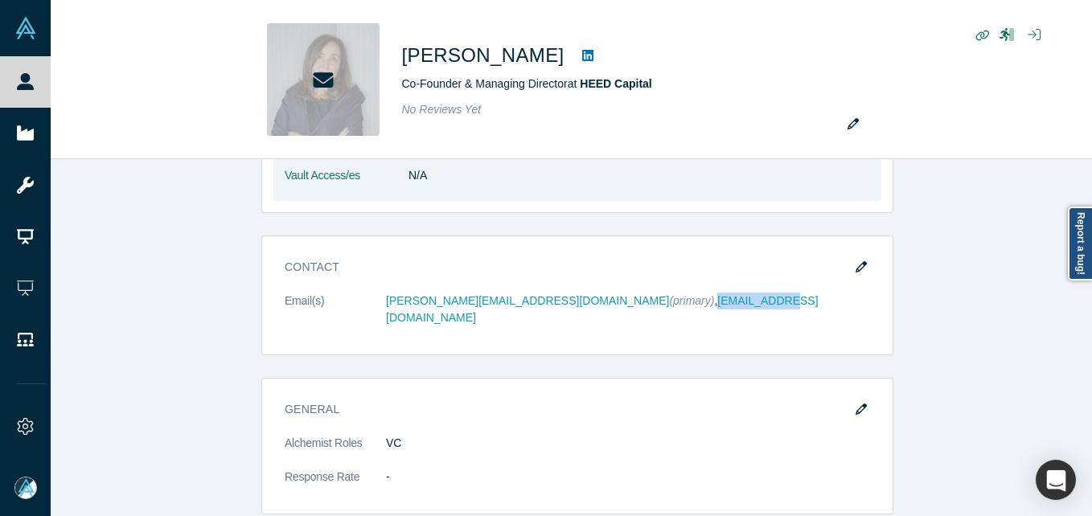
copy link "[EMAIL_ADDRESS][DOMAIN_NAME]"
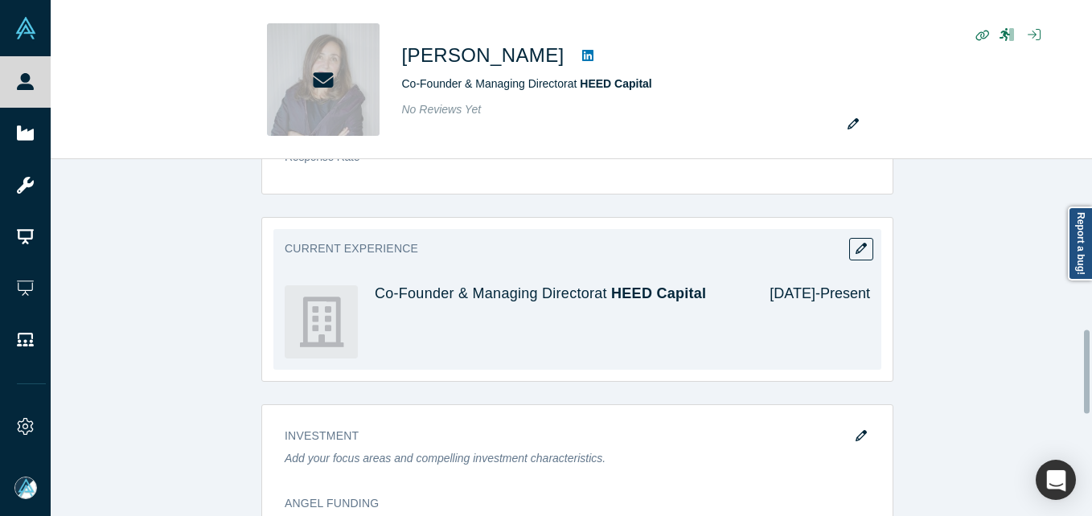
scroll to position [724, 0]
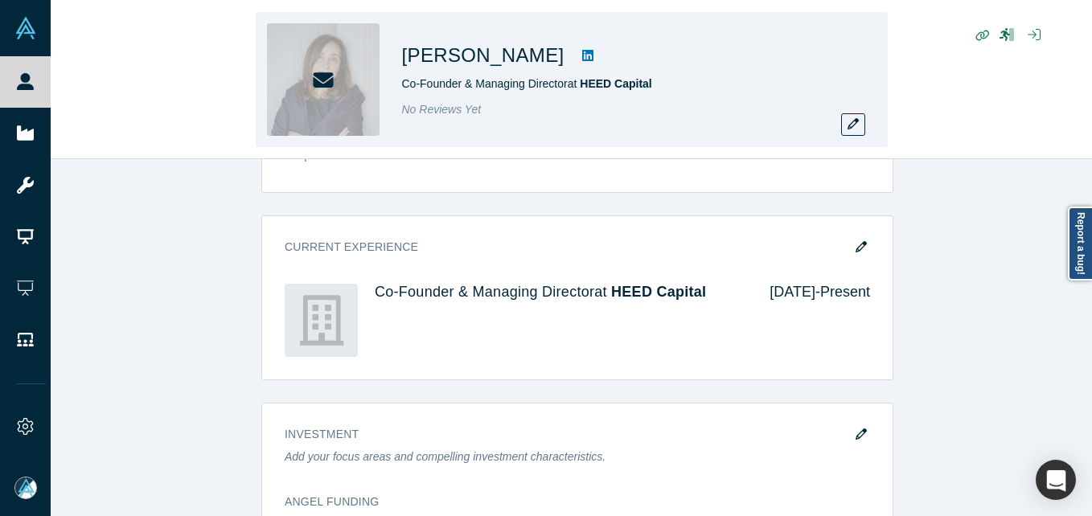
click at [867, 125] on div "[PERSON_NAME] Co-Founder & Managing Director at HEED Capital No Reviews Yet" at bounding box center [572, 79] width 632 height 135
click at [860, 124] on button "button" at bounding box center [853, 124] width 24 height 23
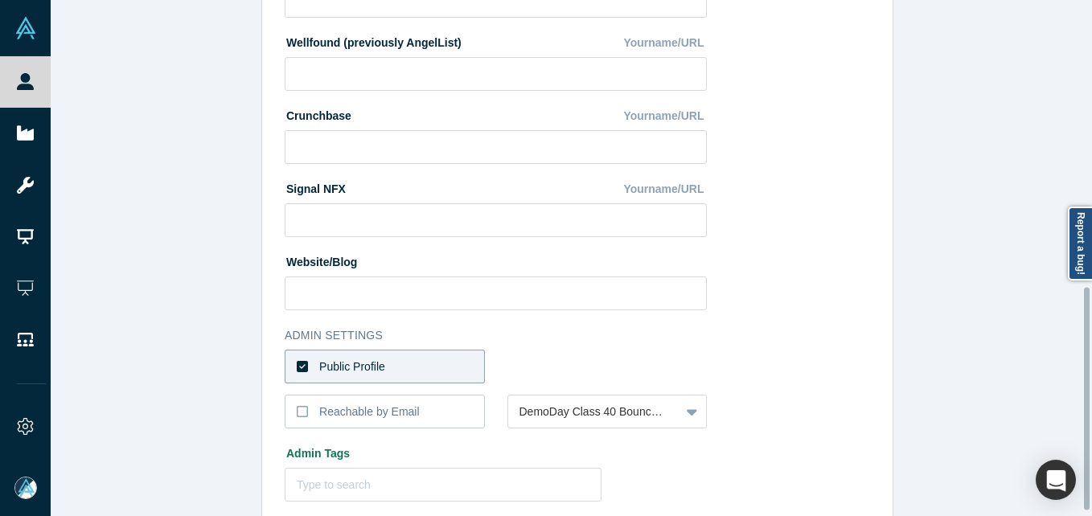
scroll to position [676, 0]
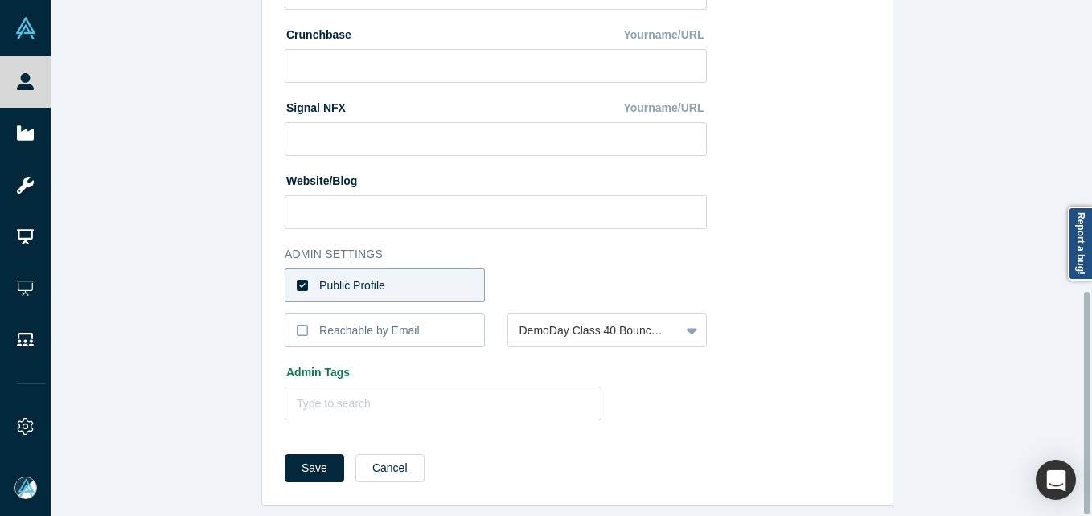
click at [447, 269] on label "Public Profile" at bounding box center [385, 286] width 200 height 34
click at [0, 0] on input "Public Profile" at bounding box center [0, 0] width 0 height 0
click at [589, 276] on div at bounding box center [595, 286] width 150 height 20
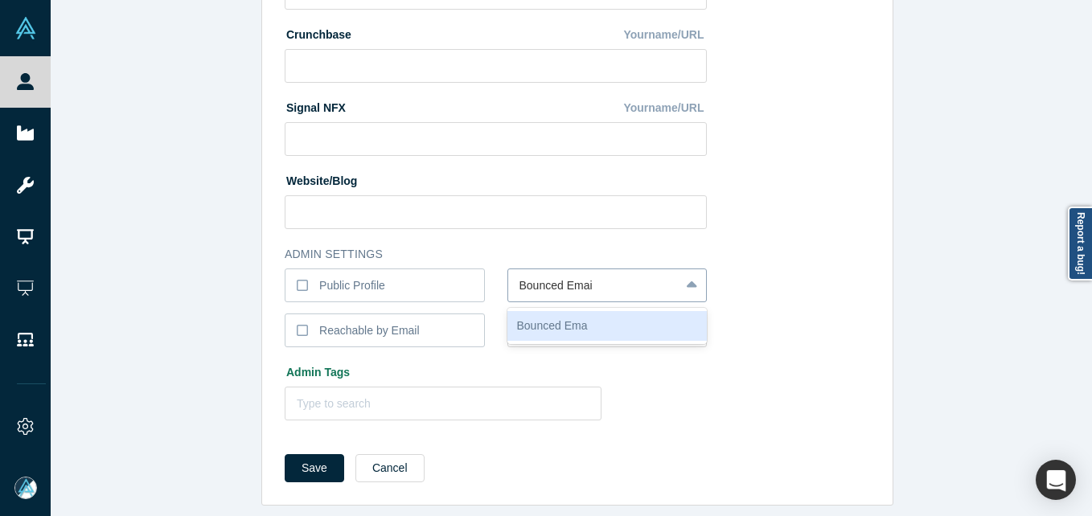
type input "Bounced Email"
click at [285, 454] on button "Save" at bounding box center [315, 468] width 60 height 28
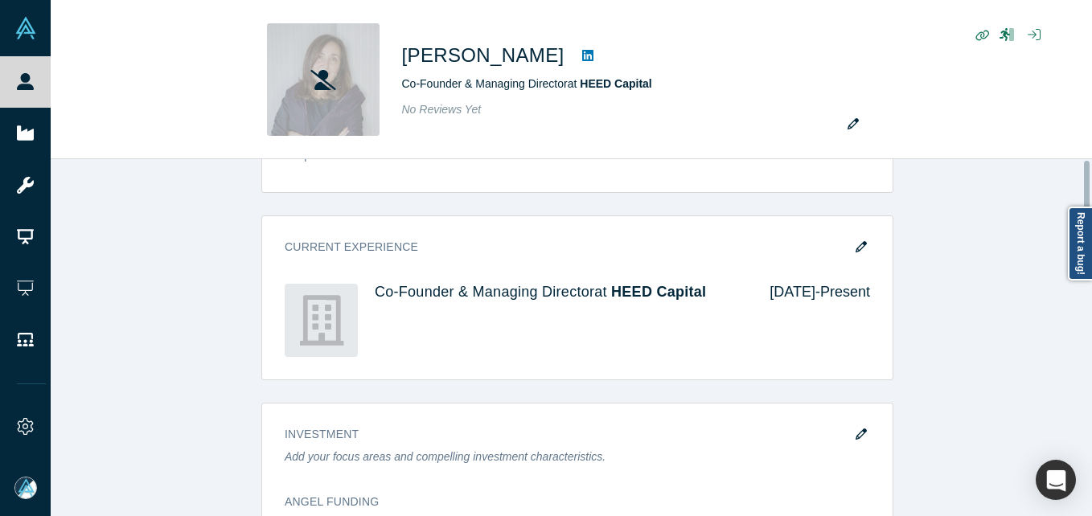
scroll to position [0, 0]
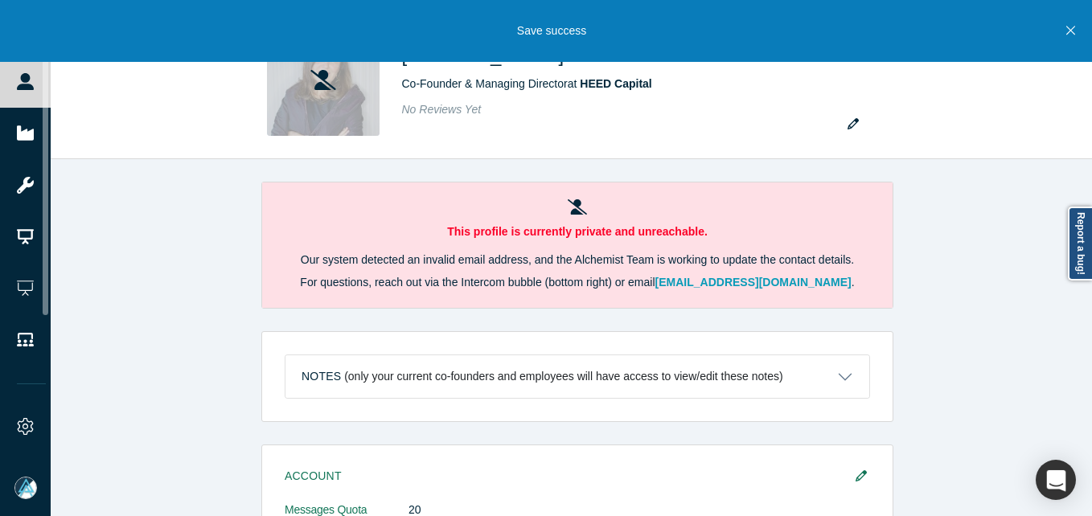
drag, startPoint x: 31, startPoint y: 79, endPoint x: 80, endPoint y: 2, distance: 91.2
click at [31, 79] on icon at bounding box center [25, 81] width 17 height 17
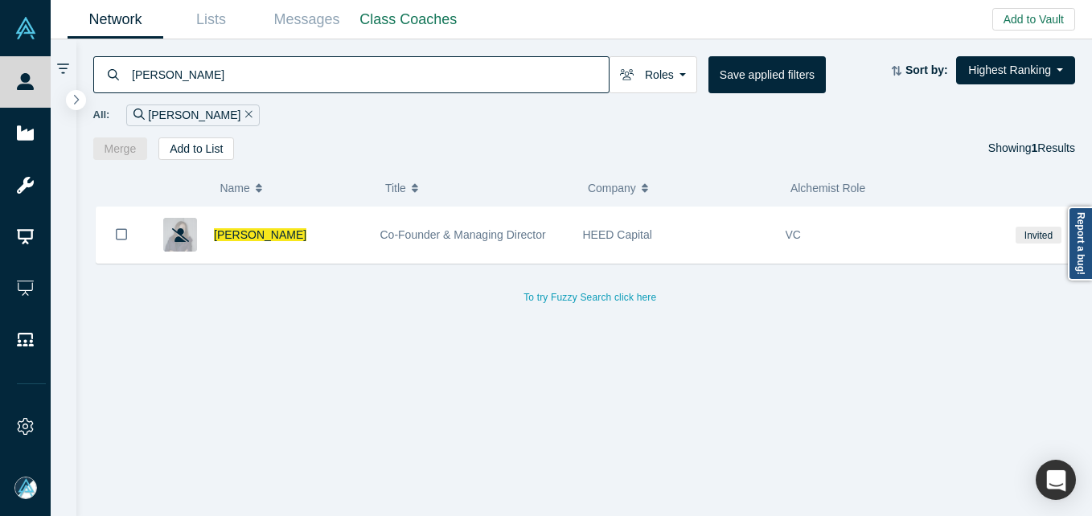
click at [467, 74] on input "[PERSON_NAME]" at bounding box center [369, 74] width 479 height 38
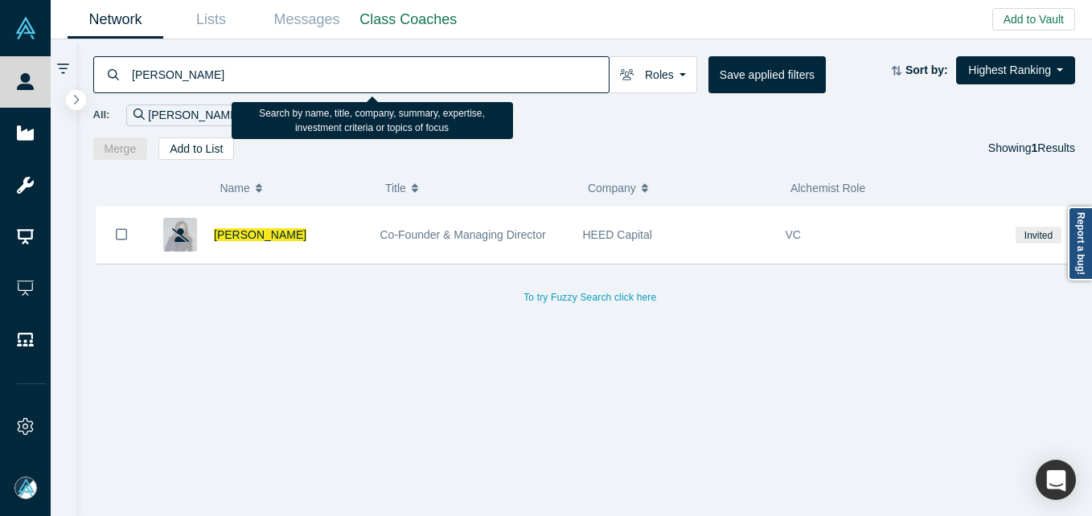
click at [323, 76] on input "[PERSON_NAME]" at bounding box center [369, 74] width 479 height 38
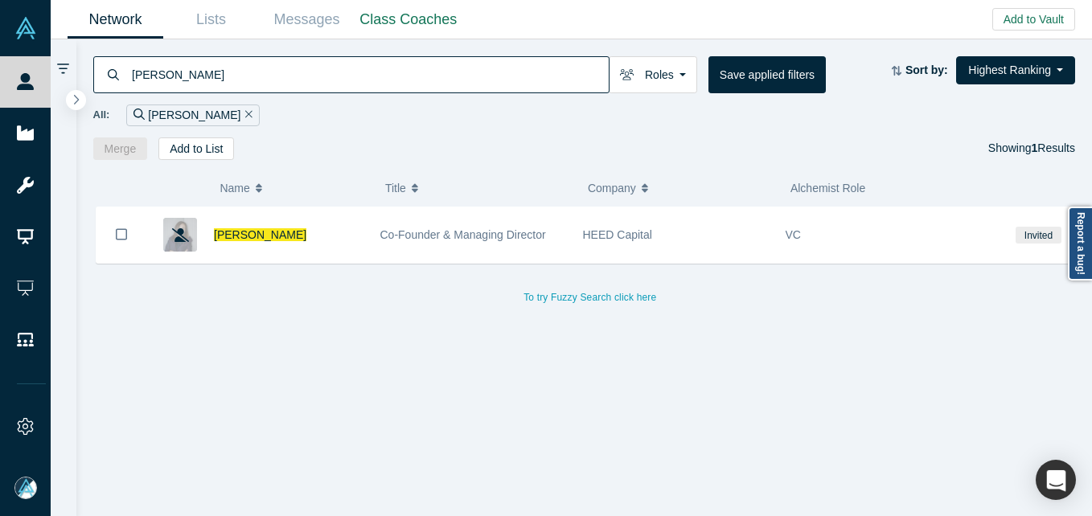
paste input "[PERSON_NAME]"
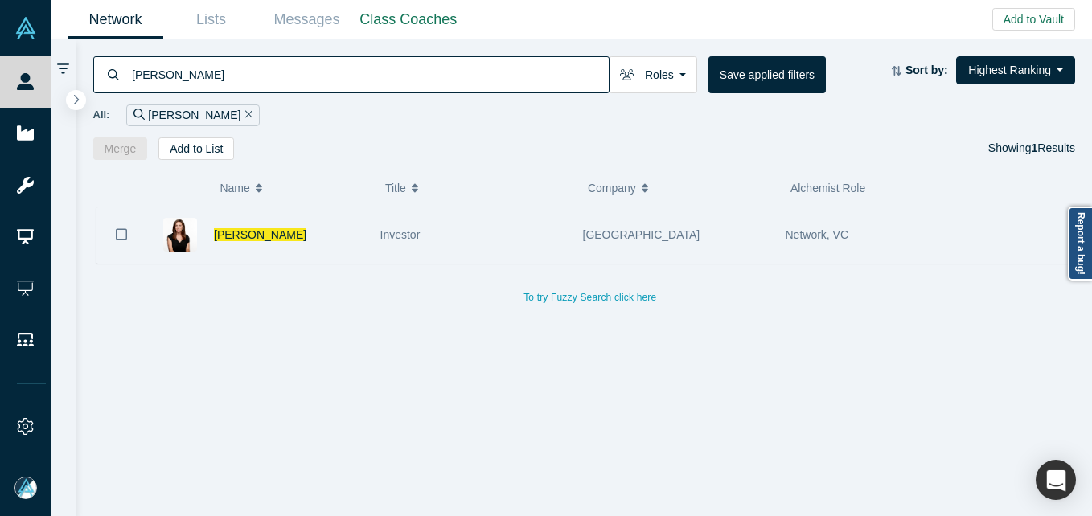
click at [360, 240] on div "[PERSON_NAME]" at bounding box center [289, 235] width 150 height 55
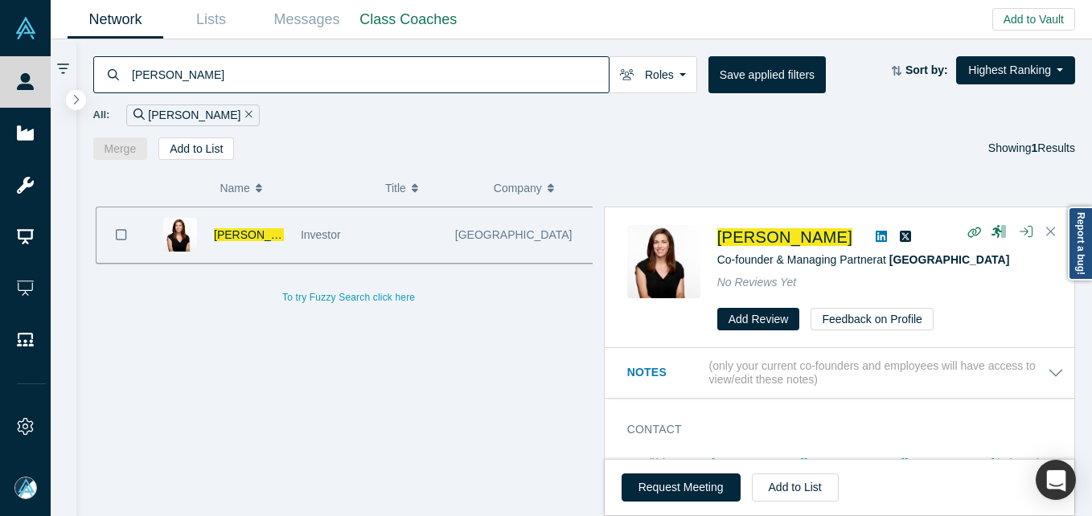
drag, startPoint x: 313, startPoint y: 51, endPoint x: 286, endPoint y: 86, distance: 44.1
click at [313, 52] on div "[PERSON_NAME] Roles Founders Faculty Mentors Alumni Mentor Angels VCs Corporate…" at bounding box center [584, 99] width 1017 height 121
click at [286, 86] on input "[PERSON_NAME]" at bounding box center [369, 74] width 479 height 38
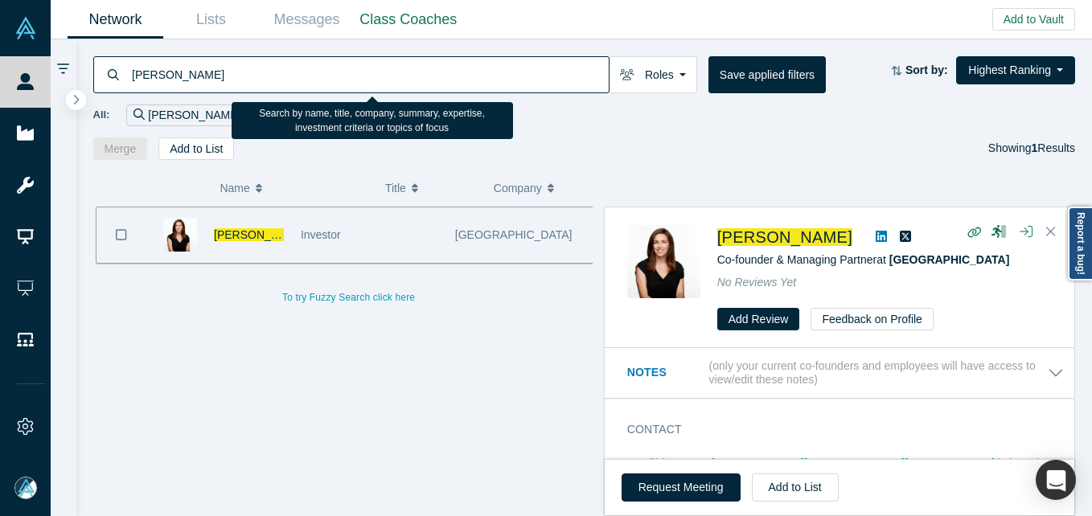
click at [286, 86] on input "[PERSON_NAME]" at bounding box center [369, 74] width 479 height 38
click at [286, 87] on input "[PERSON_NAME]" at bounding box center [369, 74] width 479 height 38
paste input "[PERSON_NAME]"
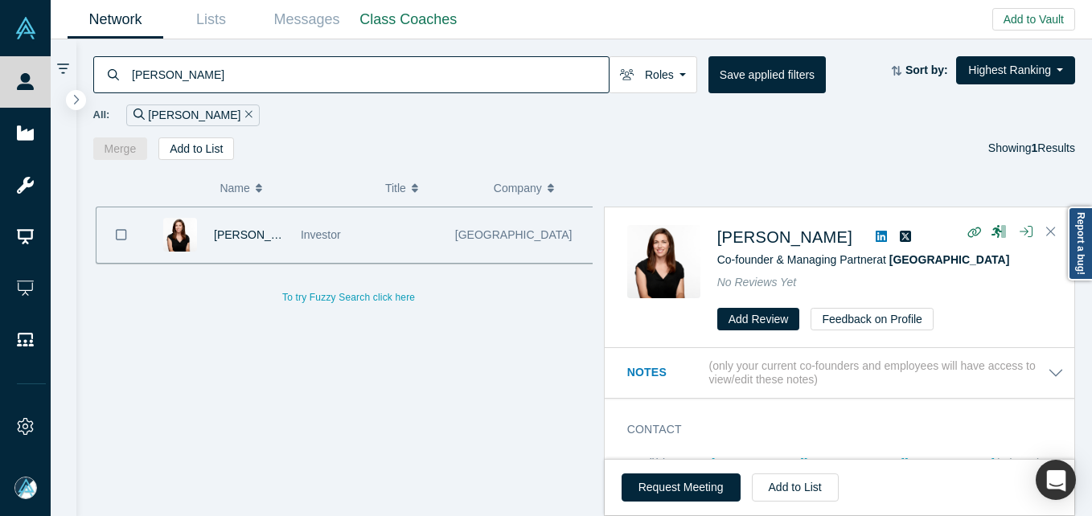
type input "[PERSON_NAME]"
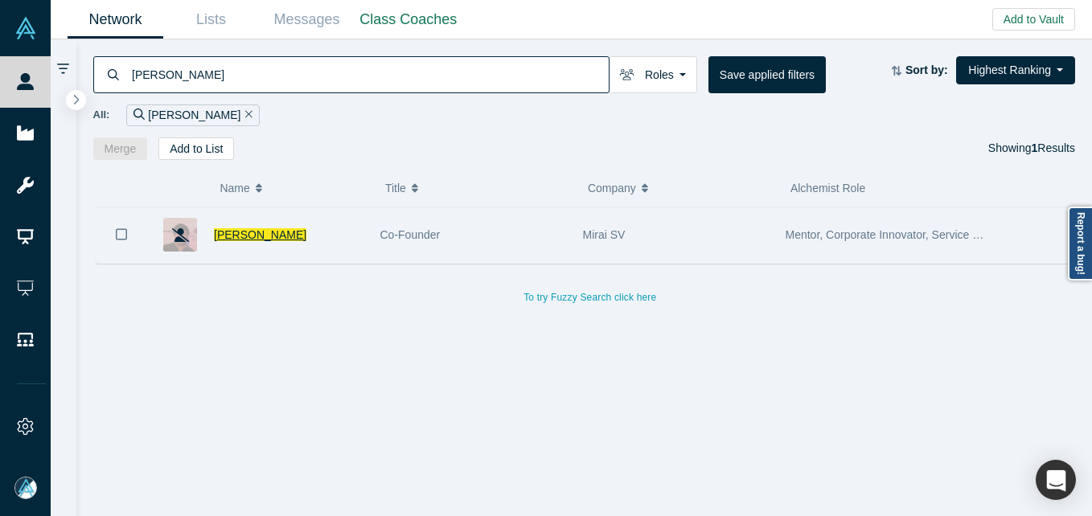
click at [263, 233] on div "[PERSON_NAME]" at bounding box center [289, 235] width 150 height 55
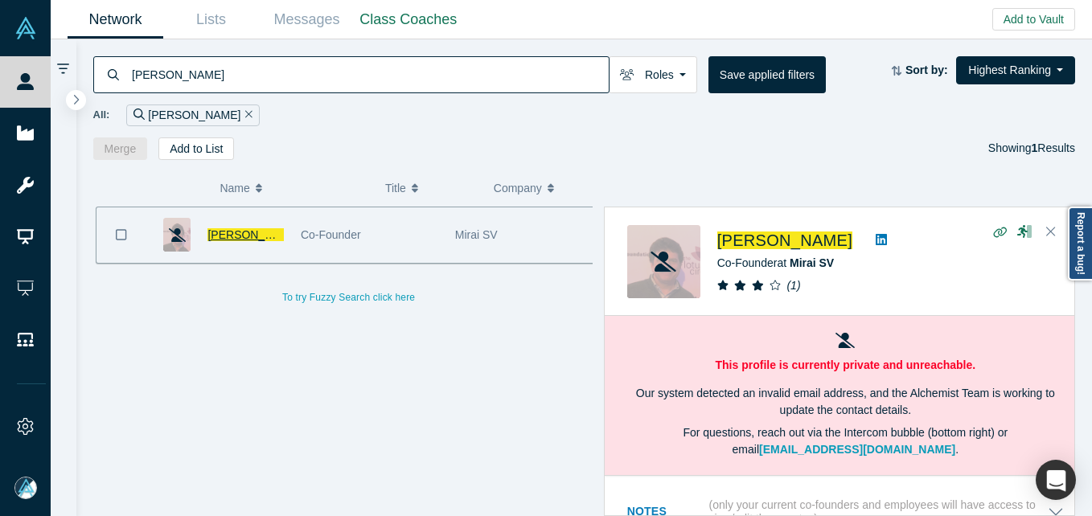
click at [240, 235] on span "[PERSON_NAME]" at bounding box center [254, 234] width 92 height 13
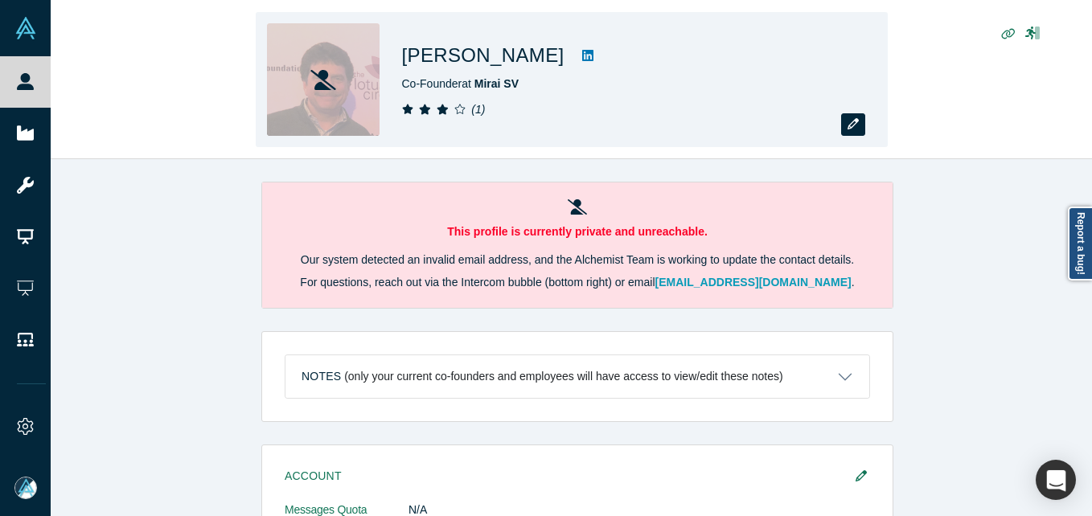
click at [862, 123] on button "button" at bounding box center [853, 124] width 24 height 23
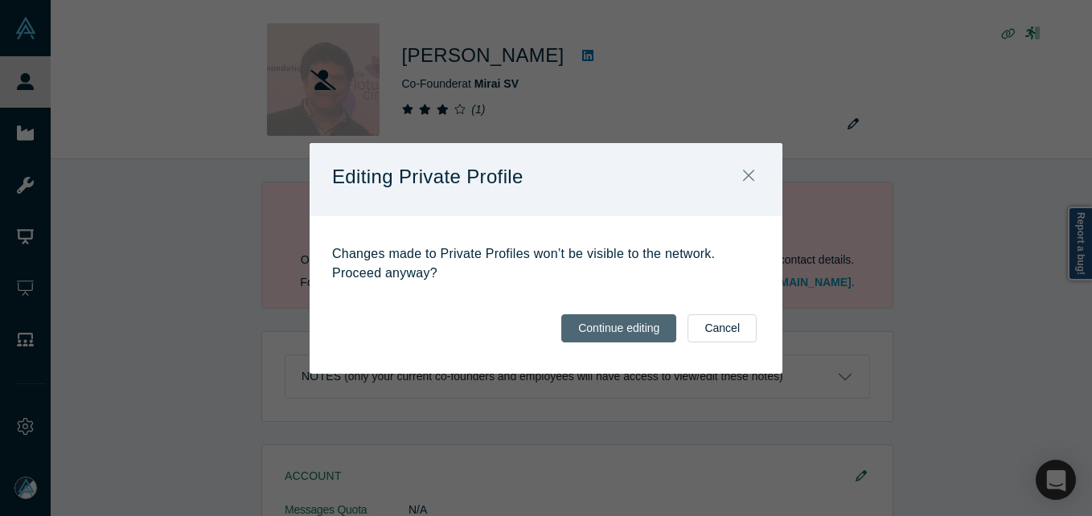
click at [655, 321] on button "Continue editing" at bounding box center [618, 328] width 115 height 28
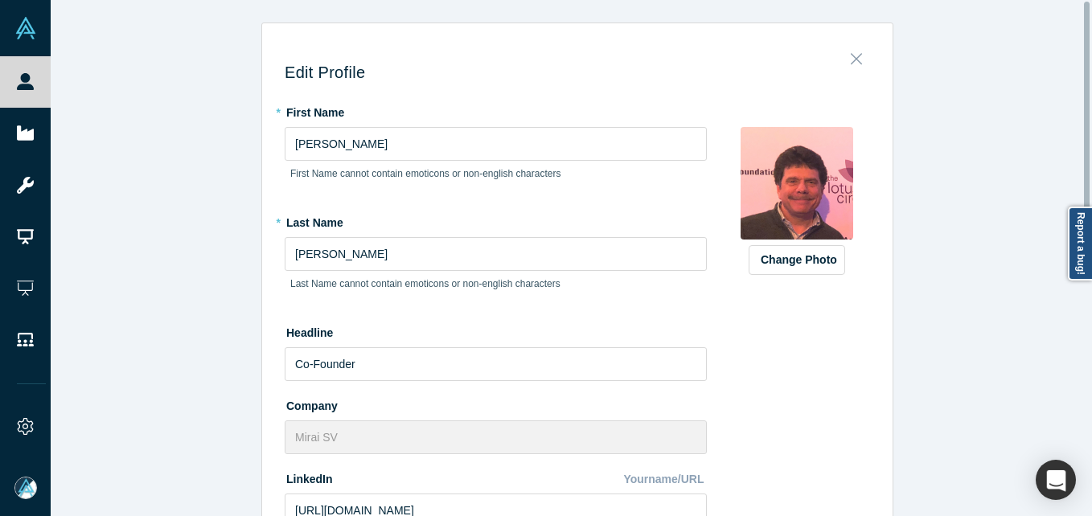
click at [855, 60] on button "Close" at bounding box center [857, 54] width 34 height 23
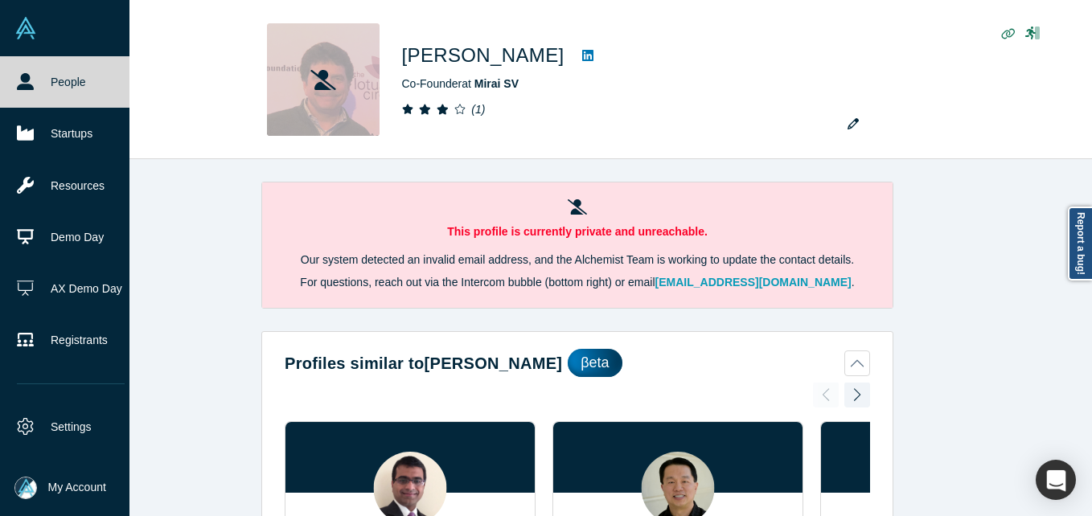
click at [42, 78] on link "People" at bounding box center [71, 81] width 142 height 51
